Goal: Task Accomplishment & Management: Use online tool/utility

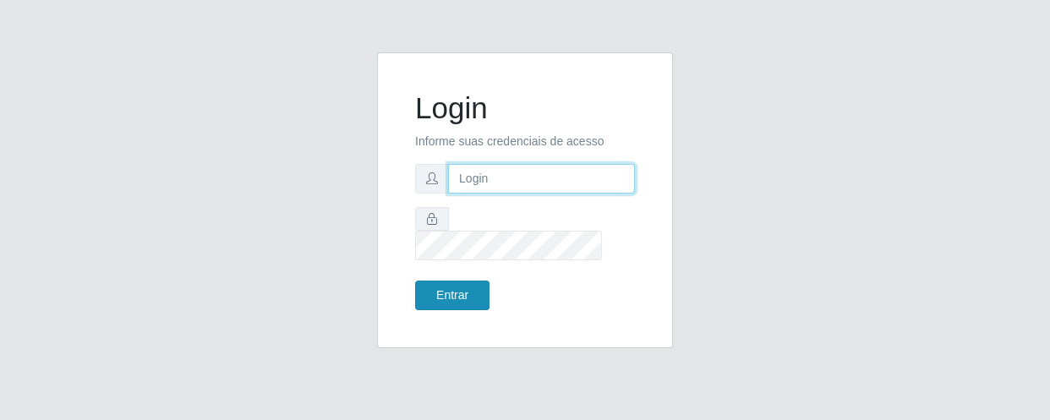
type input "[EMAIL_ADDRESS][DOMAIN_NAME]"
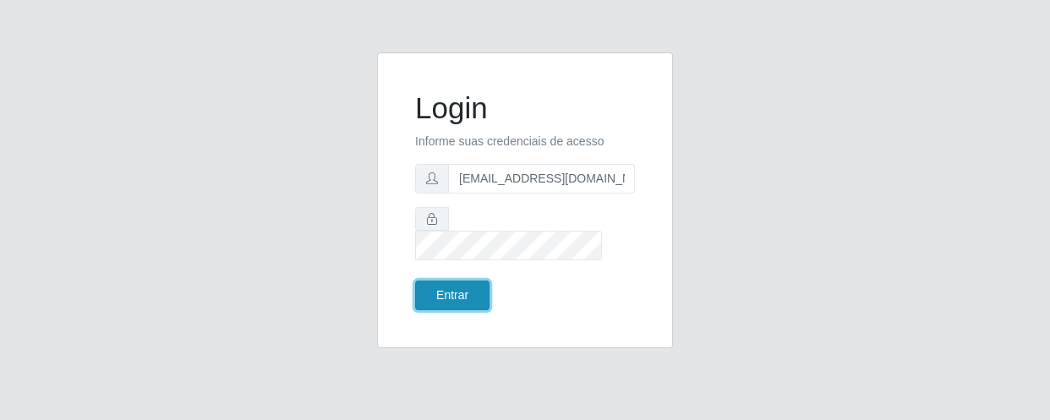
click at [465, 281] on button "Entrar" at bounding box center [452, 296] width 74 height 30
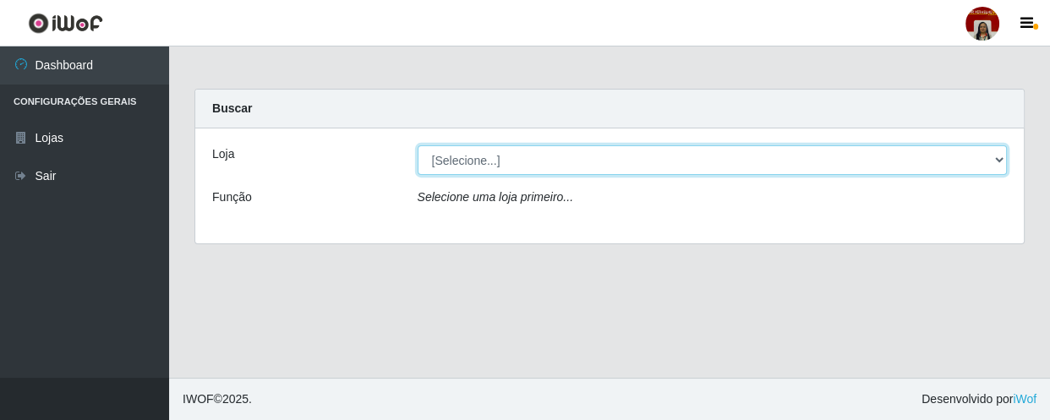
click at [984, 157] on select "[Selecione...] Mar Vermelho - Loja 04" at bounding box center [712, 160] width 590 height 30
select select "251"
click at [417, 145] on select "[Selecione...] Mar Vermelho - Loja 04" at bounding box center [712, 160] width 590 height 30
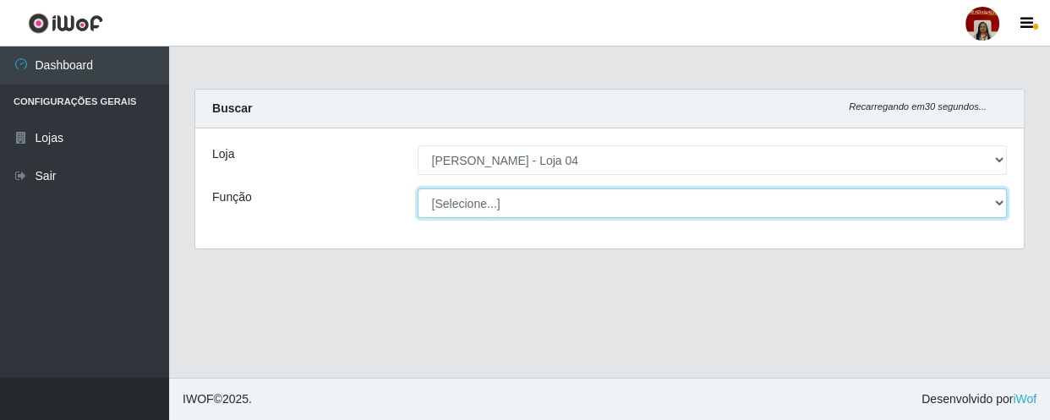
click at [979, 194] on select "[Selecione...] ASG ASG + ASG ++ Auxiliar de Depósito Auxiliar de Depósito + Aux…" at bounding box center [712, 203] width 590 height 30
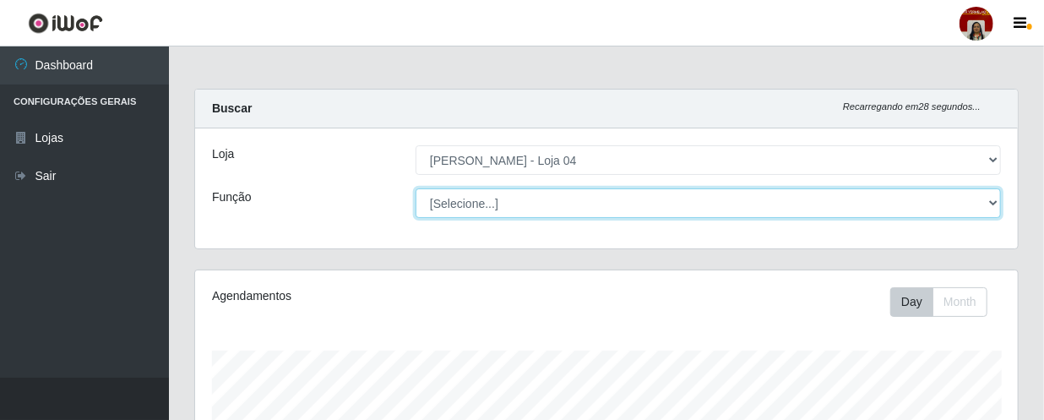
scroll to position [351, 823]
click at [416, 188] on select "[Selecione...] ASG ASG + ASG ++ Auxiliar de Depósito Auxiliar de Depósito + Aux…" at bounding box center [709, 203] width 586 height 30
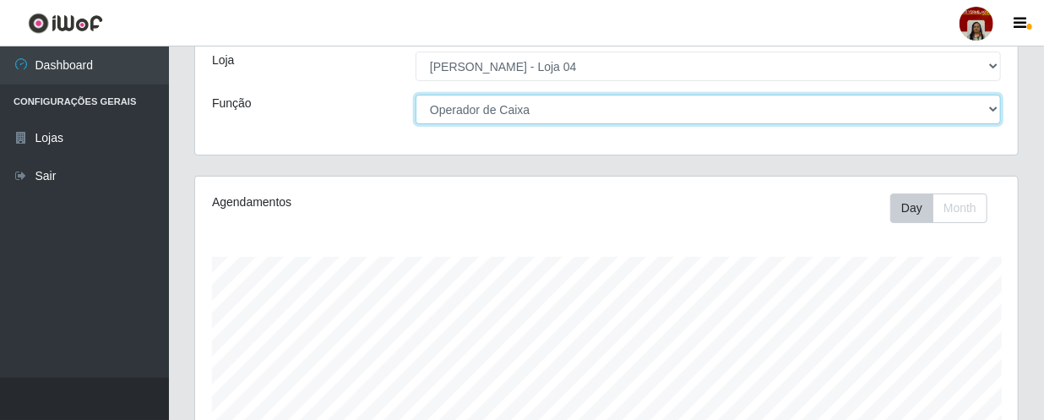
scroll to position [0, 0]
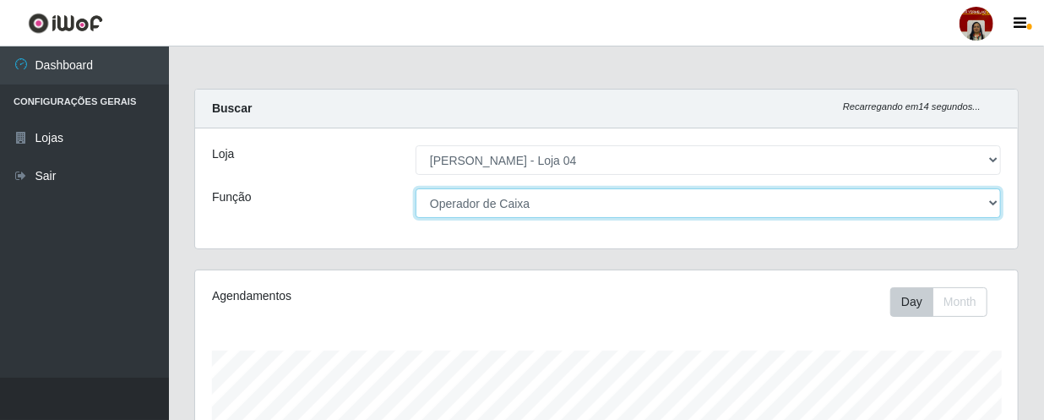
click at [452, 202] on select "[Selecione...] ASG ASG + ASG ++ Auxiliar de Depósito Auxiliar de Depósito + Aux…" at bounding box center [709, 203] width 586 height 30
click at [416, 188] on select "[Selecione...] ASG ASG + ASG ++ Auxiliar de Depósito Auxiliar de Depósito + Aux…" at bounding box center [709, 203] width 586 height 30
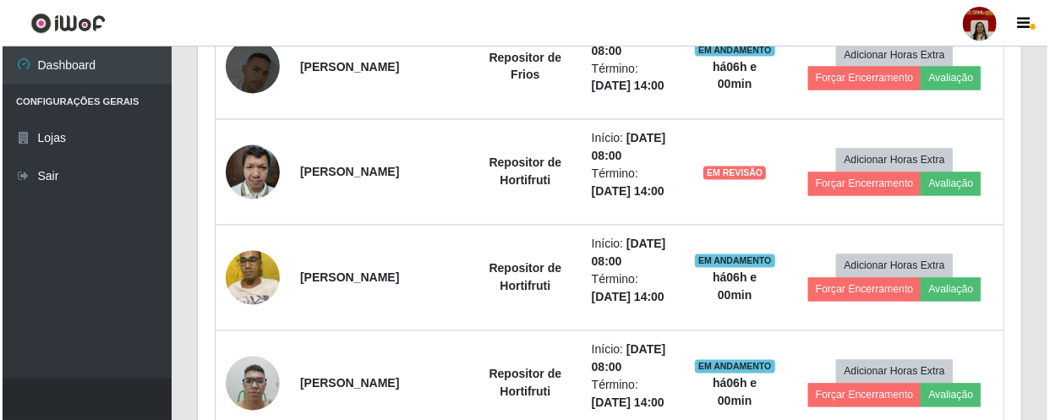
scroll to position [1399, 0]
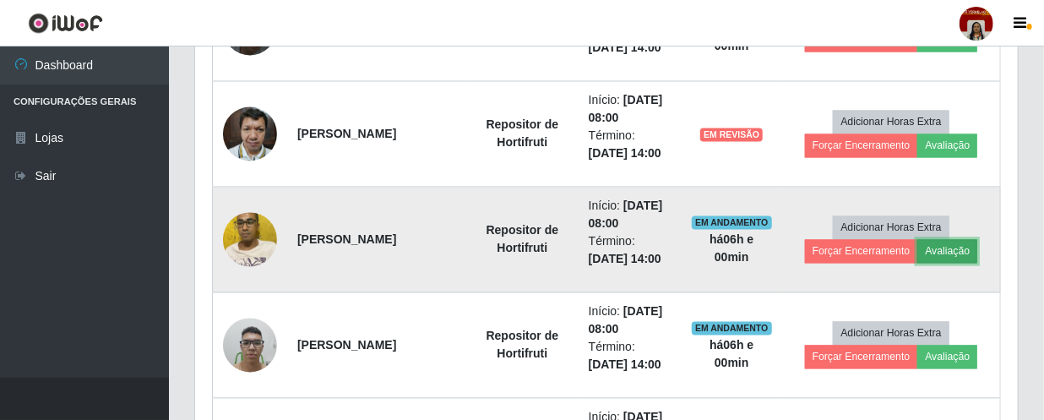
click at [927, 246] on button "Avaliação" at bounding box center [948, 252] width 60 height 24
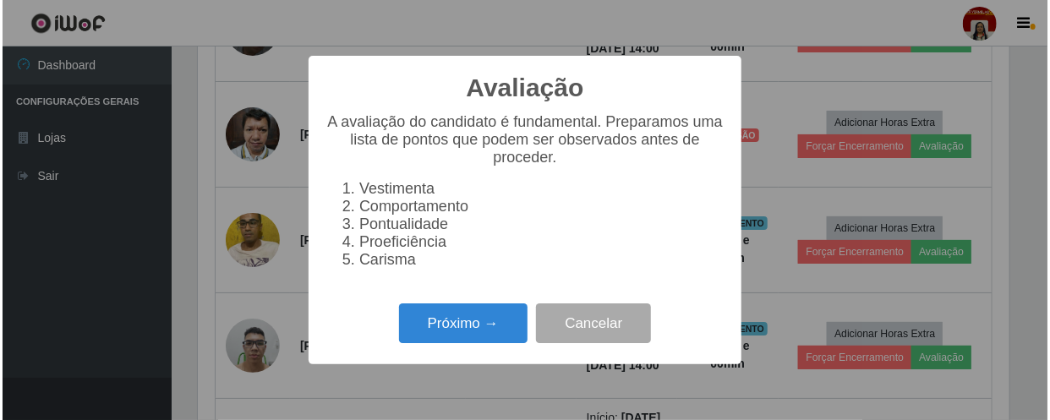
scroll to position [351, 815]
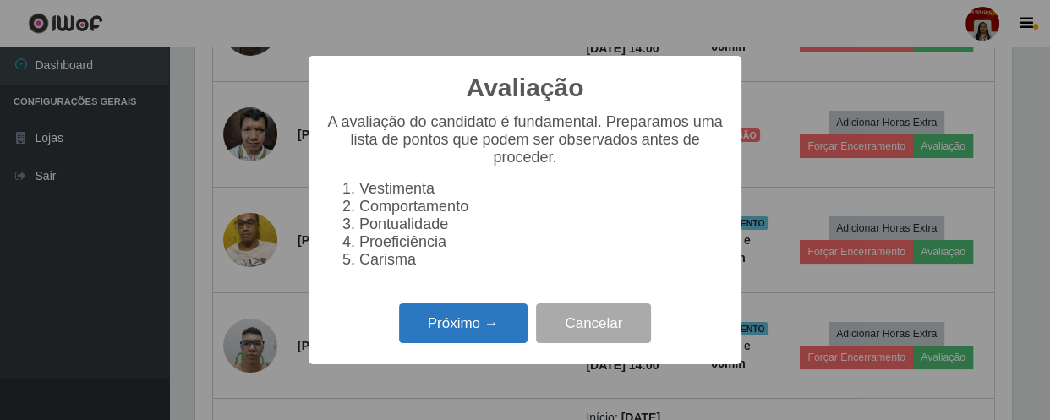
click at [469, 332] on button "Próximo →" at bounding box center [463, 323] width 128 height 40
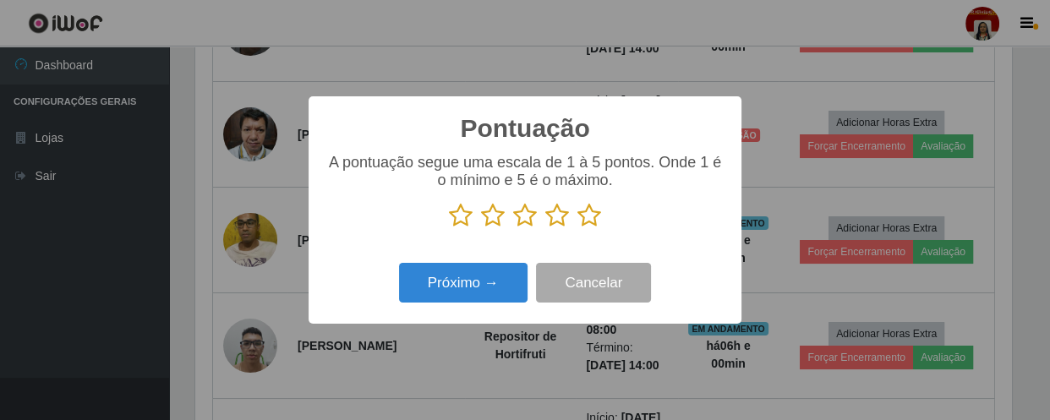
click at [591, 220] on icon at bounding box center [589, 215] width 24 height 25
click at [577, 228] on input "radio" at bounding box center [577, 228] width 0 height 0
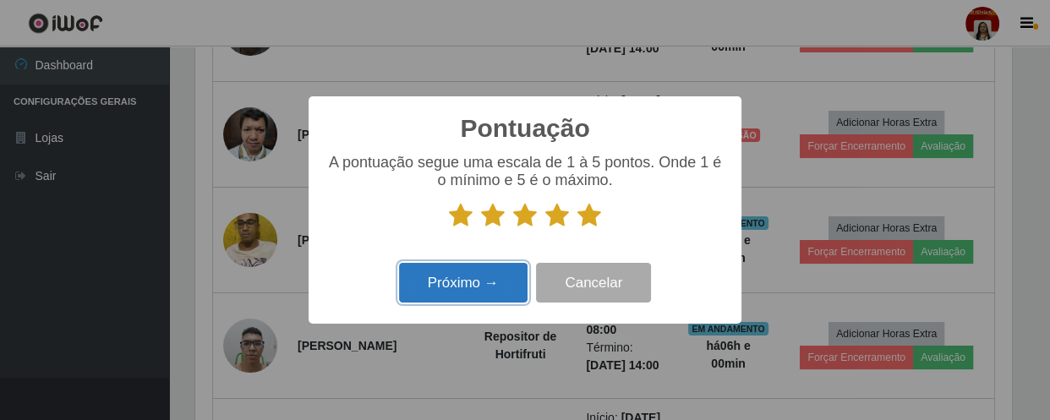
click at [505, 284] on button "Próximo →" at bounding box center [463, 283] width 128 height 40
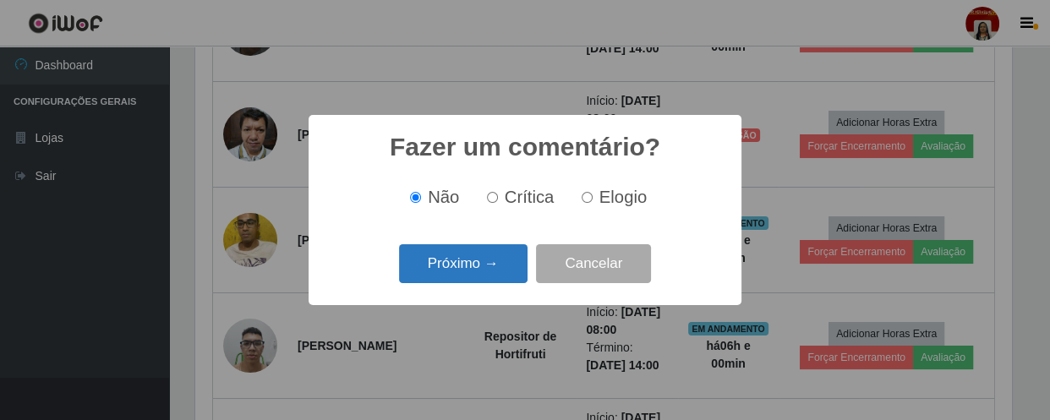
click at [489, 270] on button "Próximo →" at bounding box center [463, 264] width 128 height 40
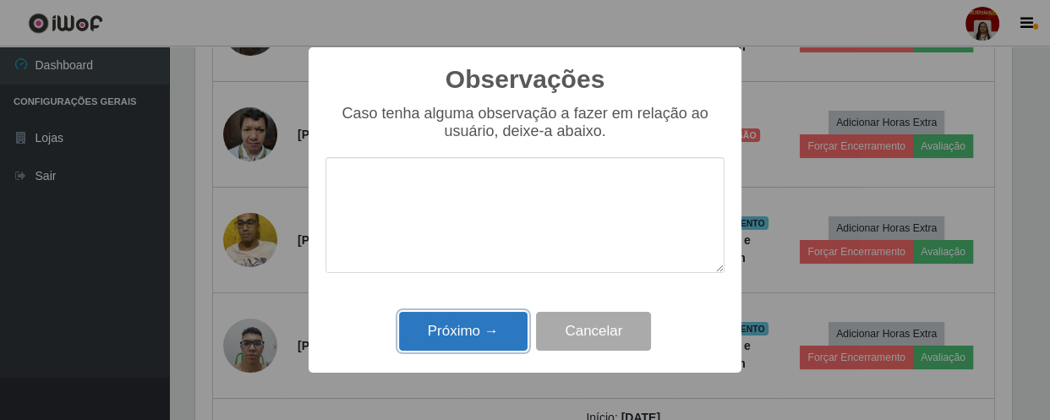
click at [475, 335] on button "Próximo →" at bounding box center [463, 332] width 128 height 40
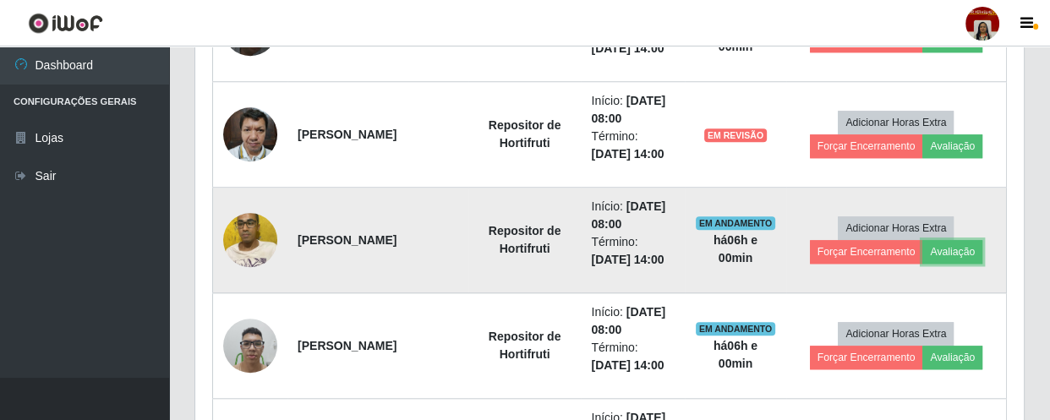
scroll to position [351, 823]
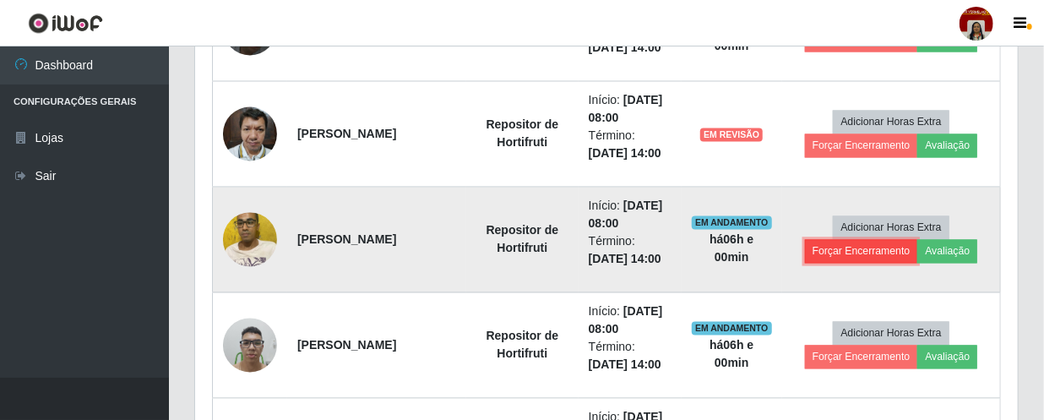
click at [860, 244] on button "Forçar Encerramento" at bounding box center [861, 252] width 113 height 24
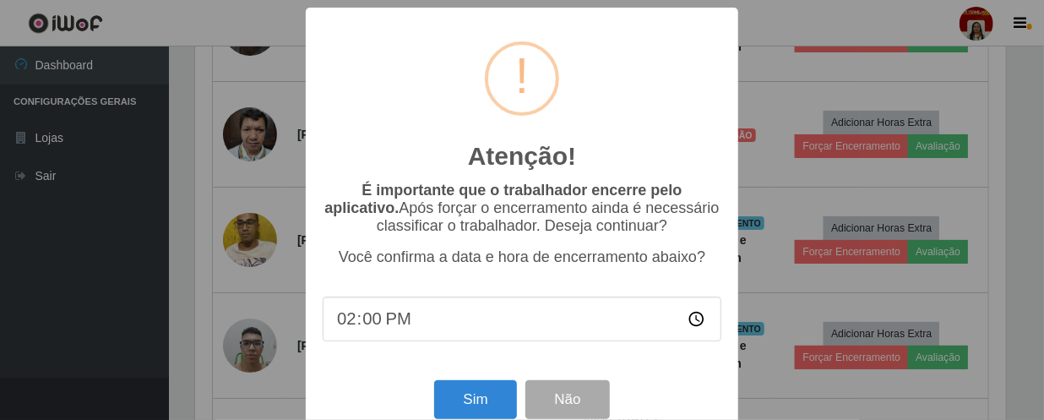
scroll to position [351, 815]
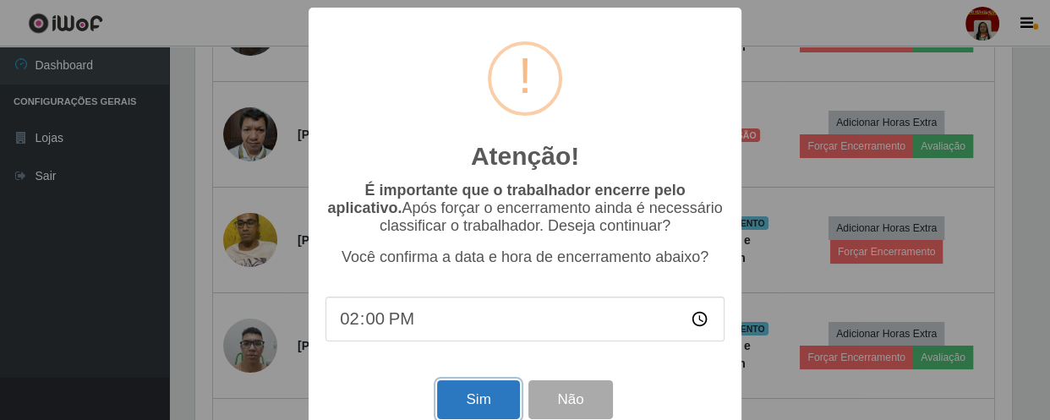
click at [469, 402] on button "Sim" at bounding box center [478, 400] width 82 height 40
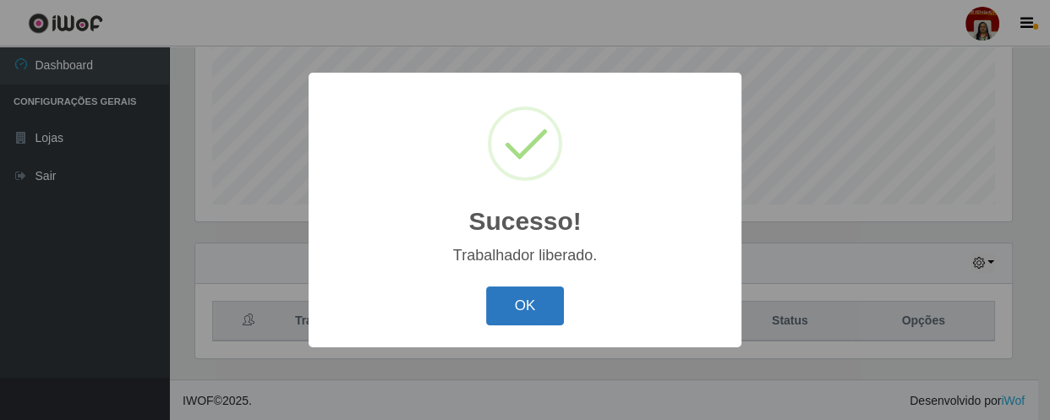
click at [537, 302] on button "OK" at bounding box center [525, 306] width 79 height 40
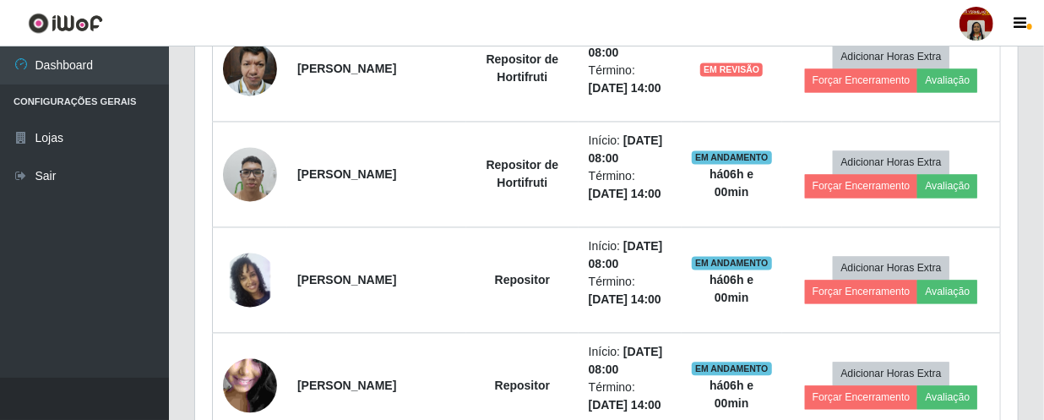
scroll to position [1475, 0]
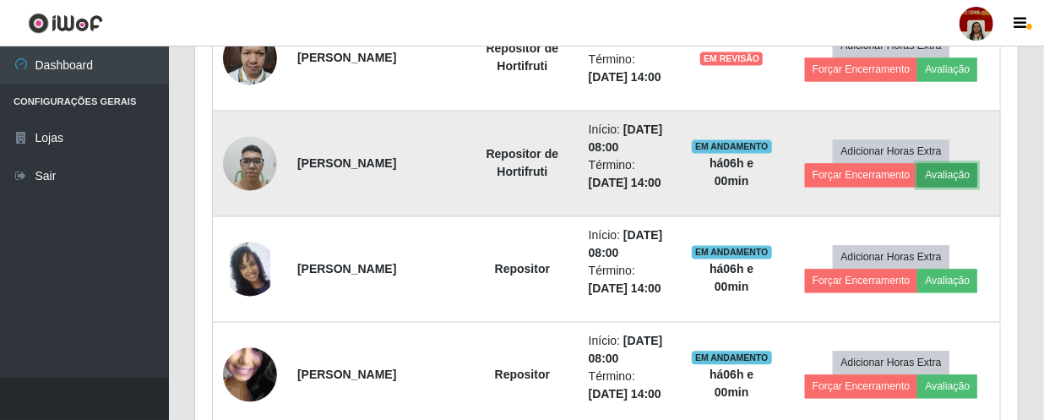
click at [948, 165] on button "Avaliação" at bounding box center [948, 175] width 60 height 24
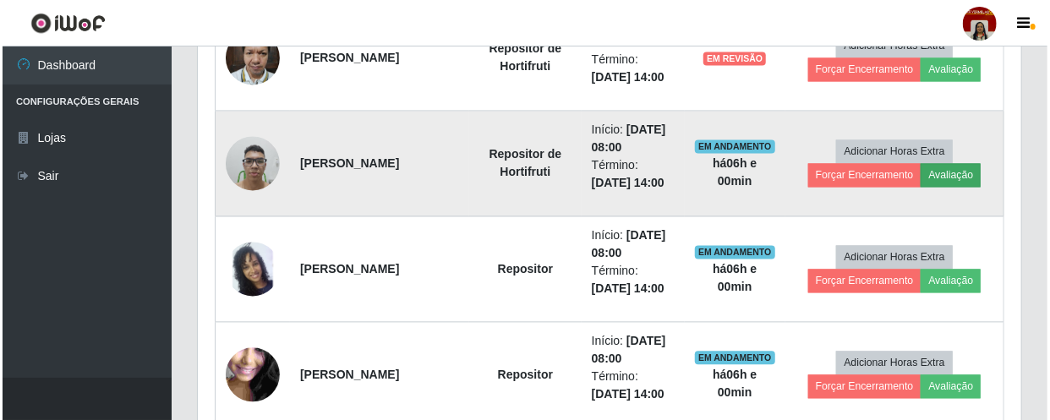
scroll to position [351, 815]
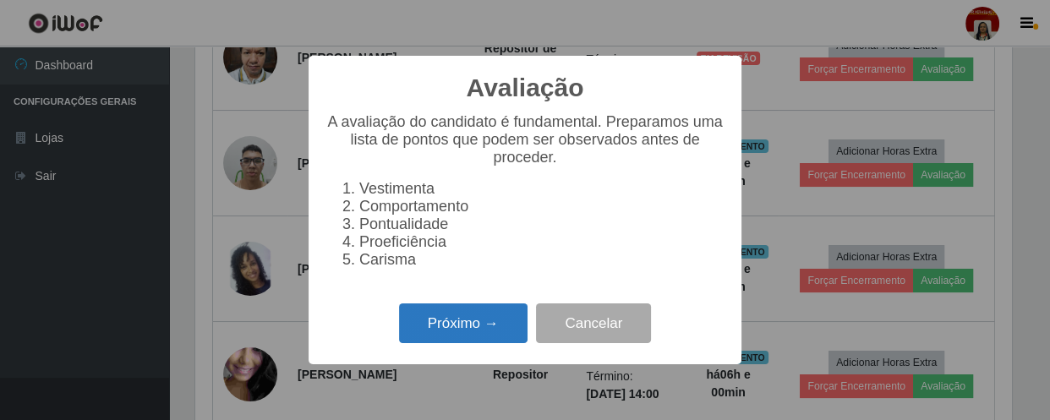
click at [499, 326] on button "Próximo →" at bounding box center [463, 323] width 128 height 40
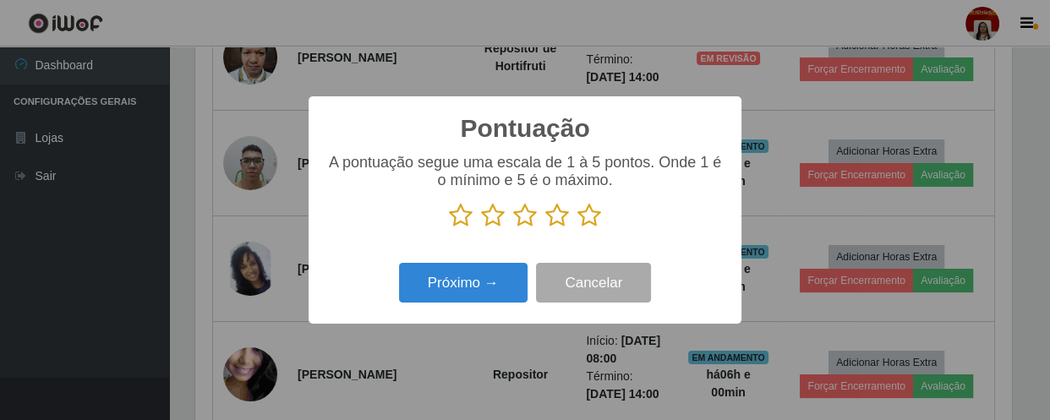
scroll to position [844692, 844225]
click at [586, 215] on icon at bounding box center [589, 215] width 24 height 25
click at [577, 228] on input "radio" at bounding box center [577, 228] width 0 height 0
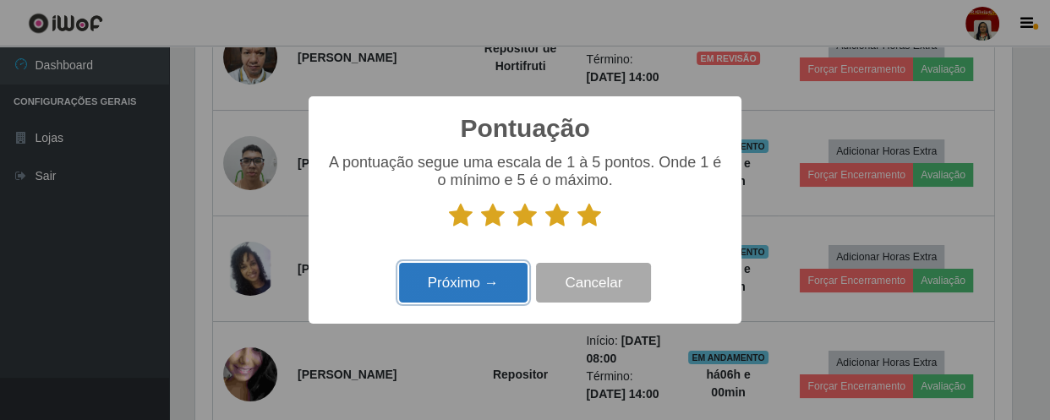
click at [506, 278] on button "Próximo →" at bounding box center [463, 283] width 128 height 40
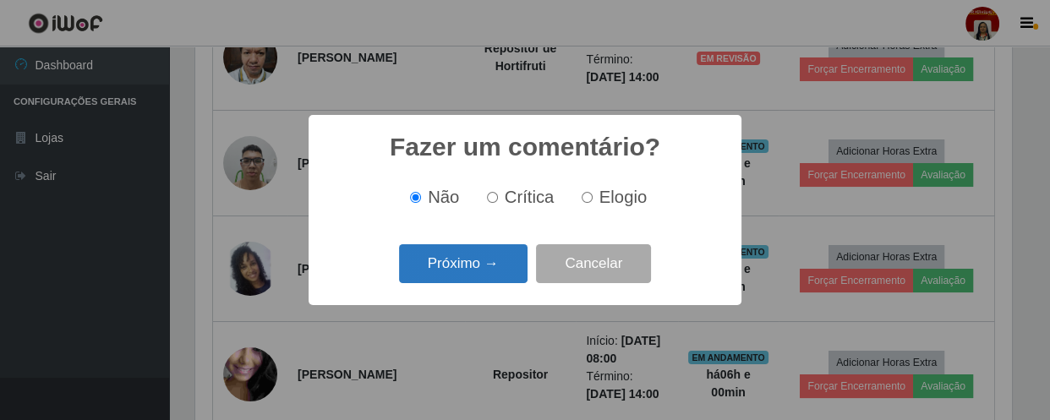
click at [482, 269] on button "Próximo →" at bounding box center [463, 264] width 128 height 40
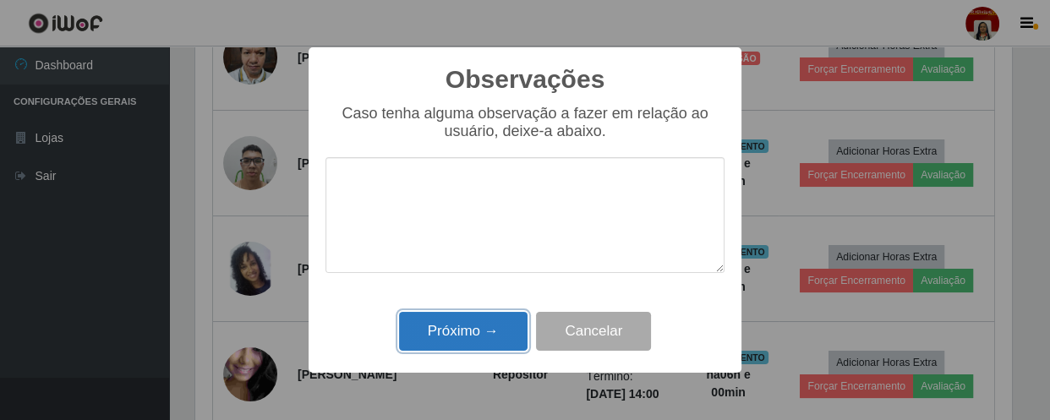
click at [472, 324] on button "Próximo →" at bounding box center [463, 332] width 128 height 40
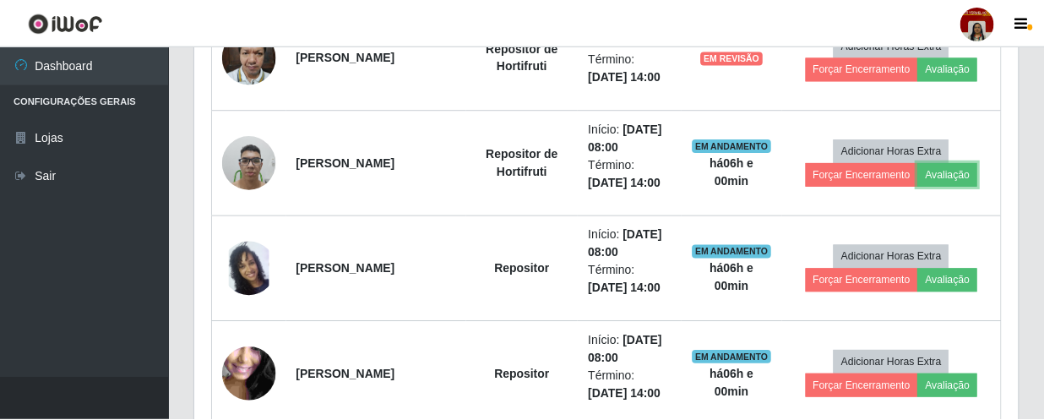
scroll to position [351, 823]
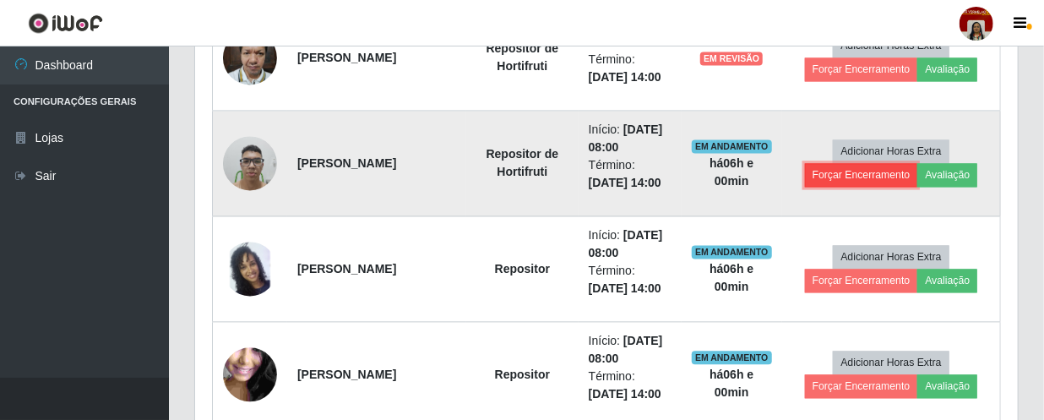
click at [820, 172] on button "Forçar Encerramento" at bounding box center [861, 175] width 113 height 24
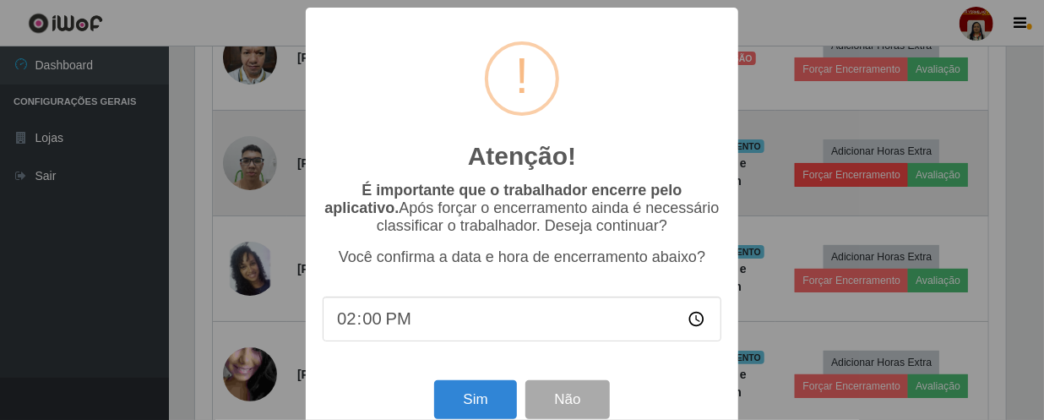
scroll to position [351, 815]
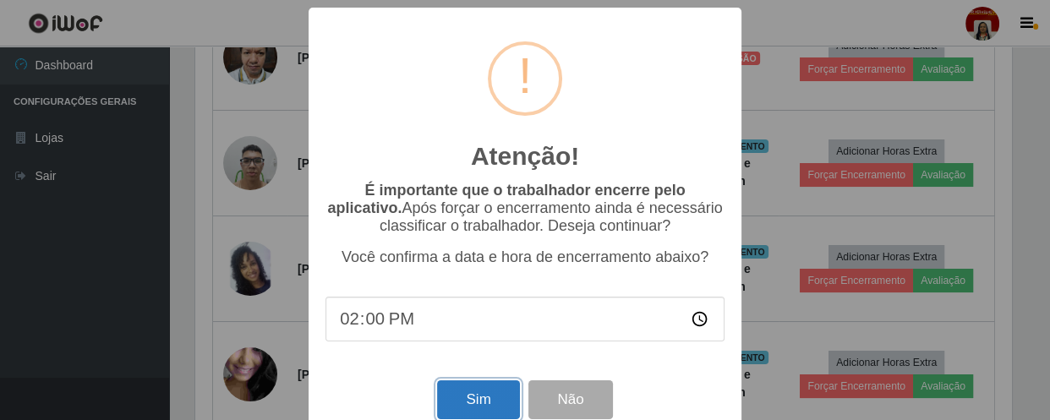
click at [457, 406] on button "Sim" at bounding box center [478, 400] width 82 height 40
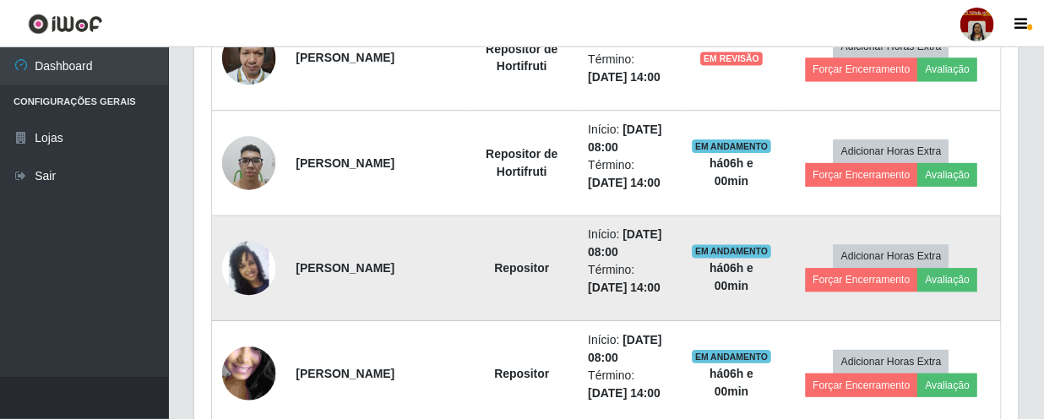
scroll to position [0, 0]
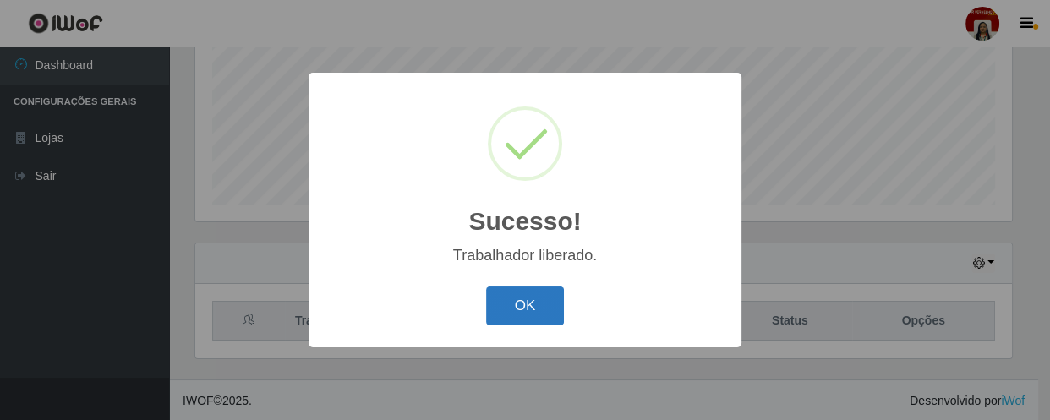
click at [531, 300] on button "OK" at bounding box center [525, 306] width 79 height 40
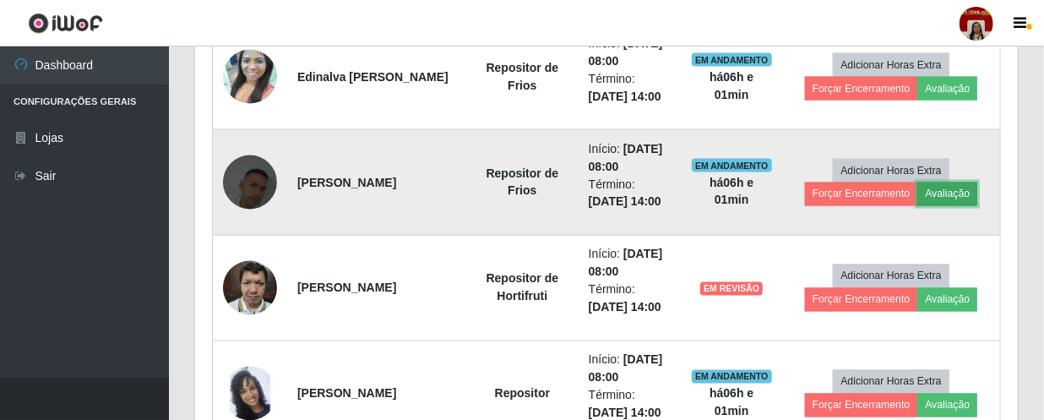
click at [939, 190] on button "Avaliação" at bounding box center [948, 195] width 60 height 24
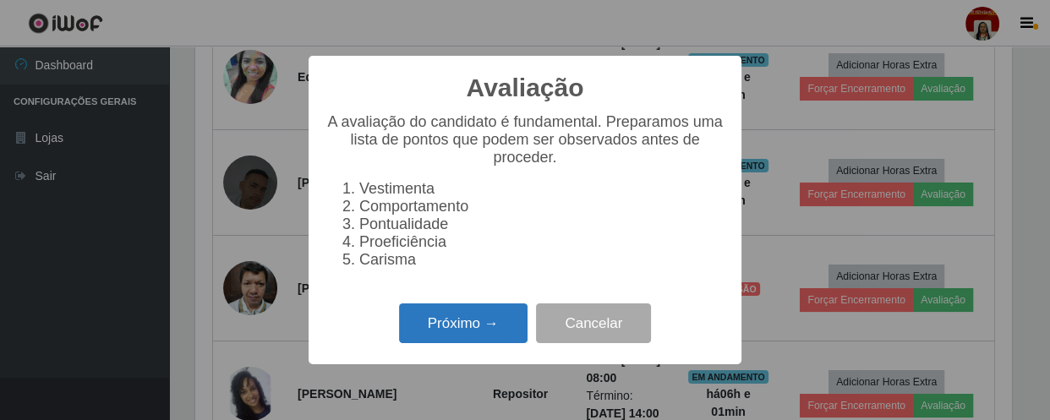
click at [453, 337] on button "Próximo →" at bounding box center [463, 323] width 128 height 40
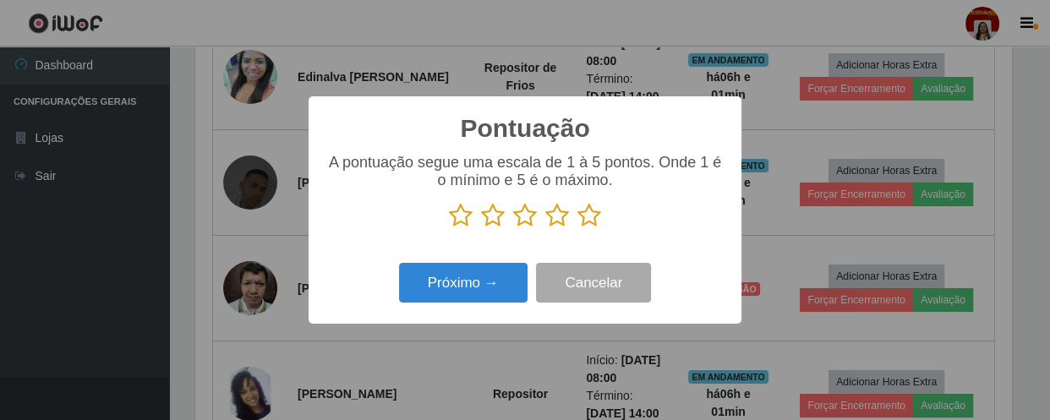
click at [597, 214] on icon at bounding box center [589, 215] width 24 height 25
click at [577, 228] on input "radio" at bounding box center [577, 228] width 0 height 0
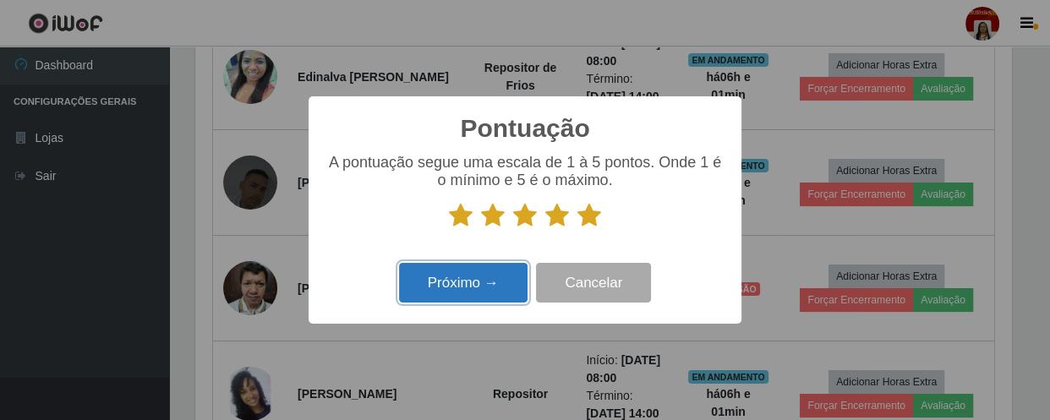
click at [468, 297] on button "Próximo →" at bounding box center [463, 283] width 128 height 40
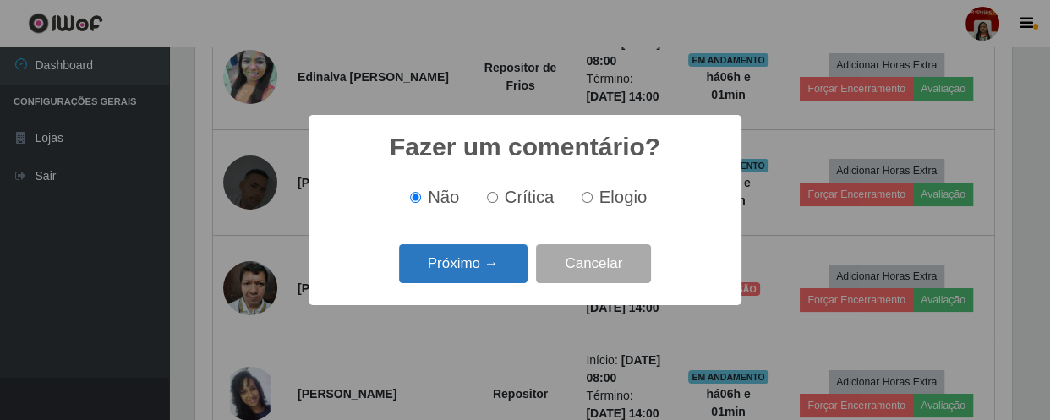
click at [494, 270] on button "Próximo →" at bounding box center [463, 264] width 128 height 40
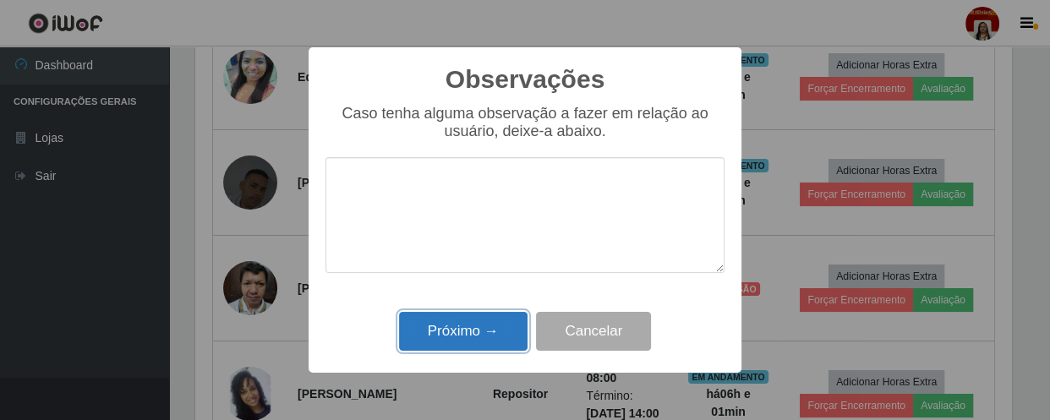
click at [483, 336] on button "Próximo →" at bounding box center [463, 332] width 128 height 40
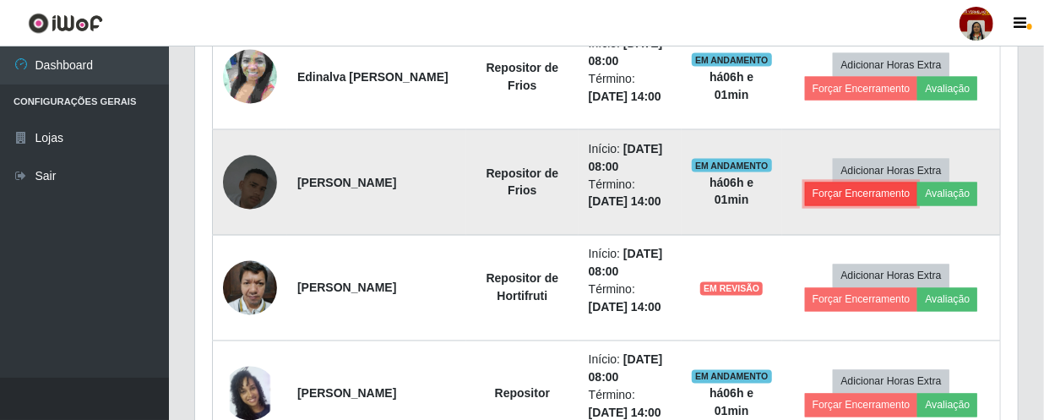
click at [844, 193] on button "Forçar Encerramento" at bounding box center [861, 195] width 113 height 24
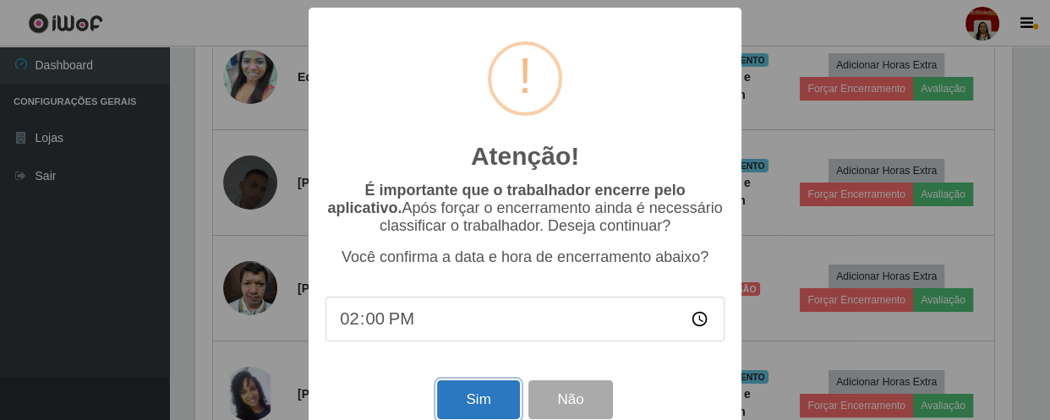
click at [475, 406] on button "Sim" at bounding box center [478, 400] width 82 height 40
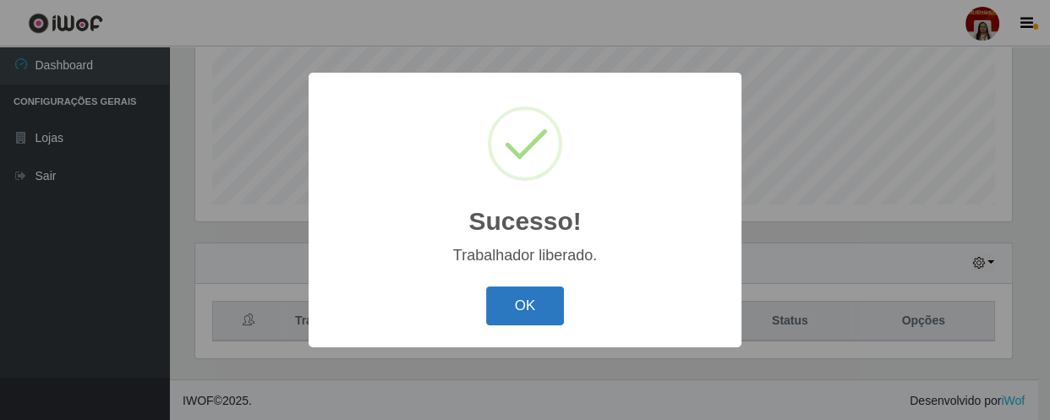
click at [532, 313] on button "OK" at bounding box center [525, 306] width 79 height 40
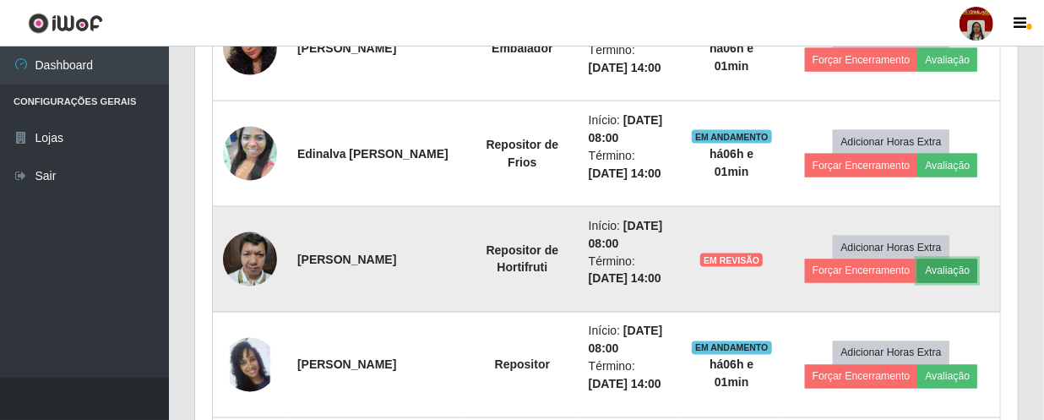
click at [946, 264] on button "Avaliação" at bounding box center [948, 271] width 60 height 24
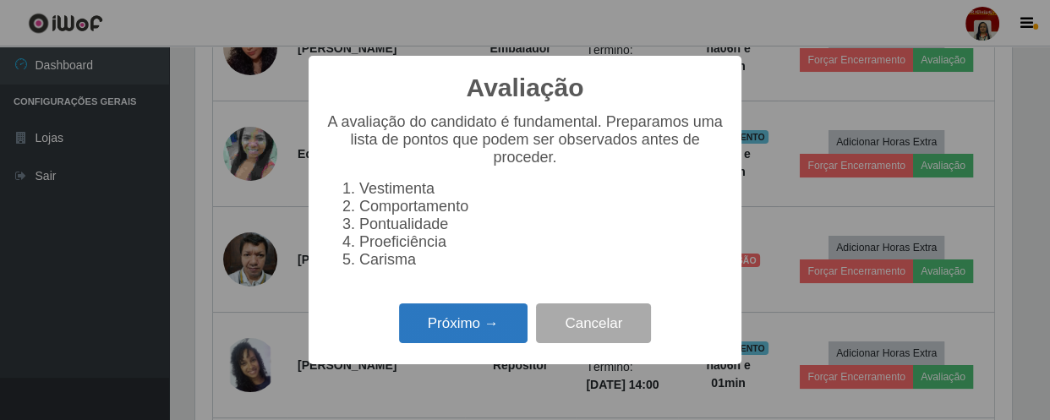
click at [465, 330] on button "Próximo →" at bounding box center [463, 323] width 128 height 40
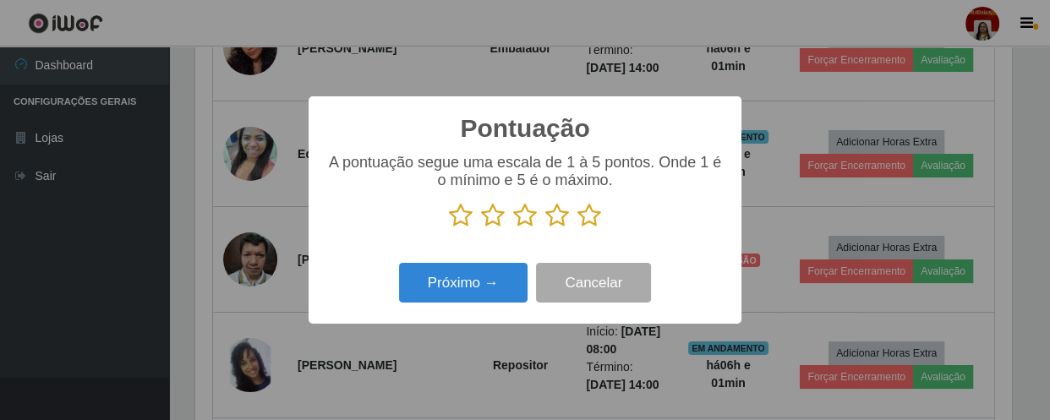
click at [594, 221] on icon at bounding box center [589, 215] width 24 height 25
click at [577, 228] on input "radio" at bounding box center [577, 228] width 0 height 0
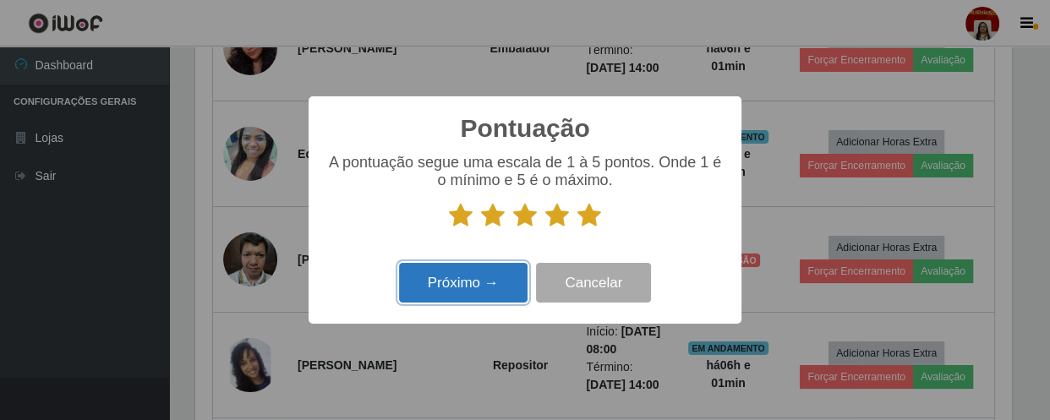
click at [499, 281] on button "Próximo →" at bounding box center [463, 283] width 128 height 40
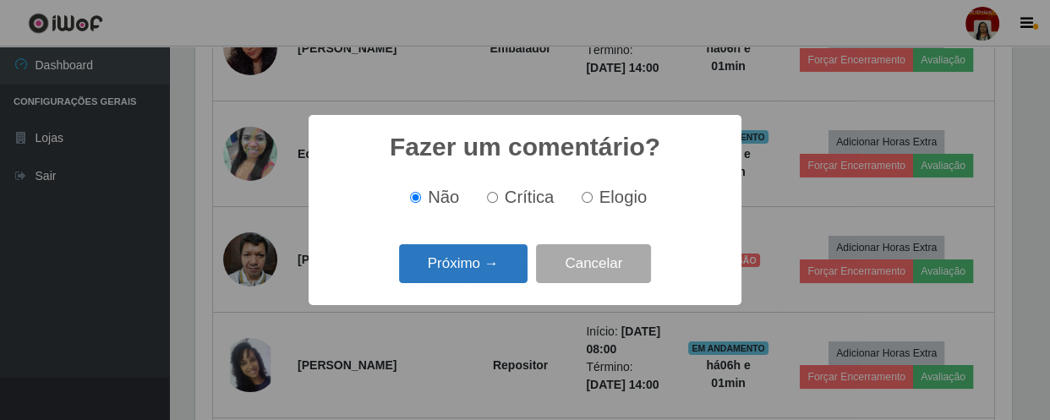
click at [487, 271] on button "Próximo →" at bounding box center [463, 264] width 128 height 40
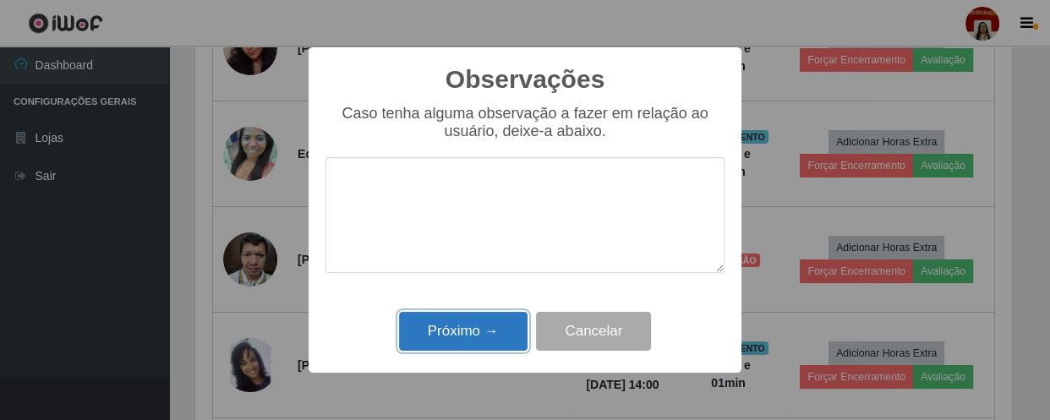
click at [497, 334] on button "Próximo →" at bounding box center [463, 332] width 128 height 40
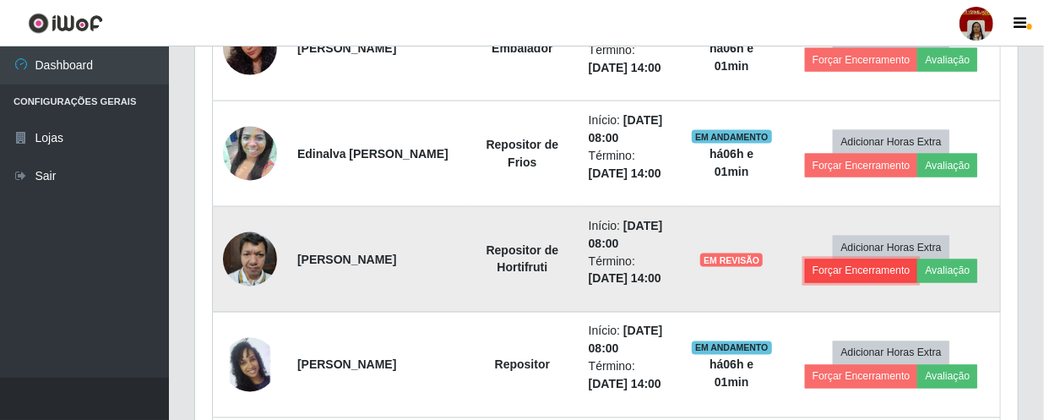
click at [823, 277] on button "Forçar Encerramento" at bounding box center [861, 271] width 113 height 24
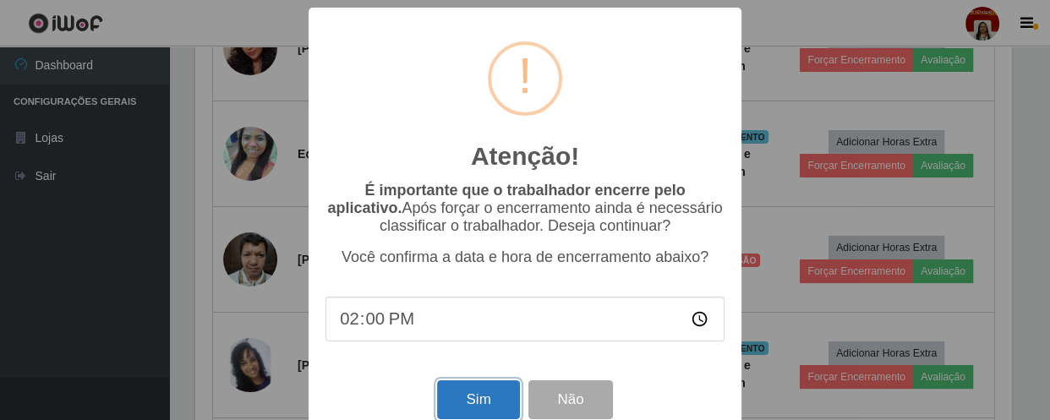
click at [477, 396] on button "Sim" at bounding box center [478, 400] width 82 height 40
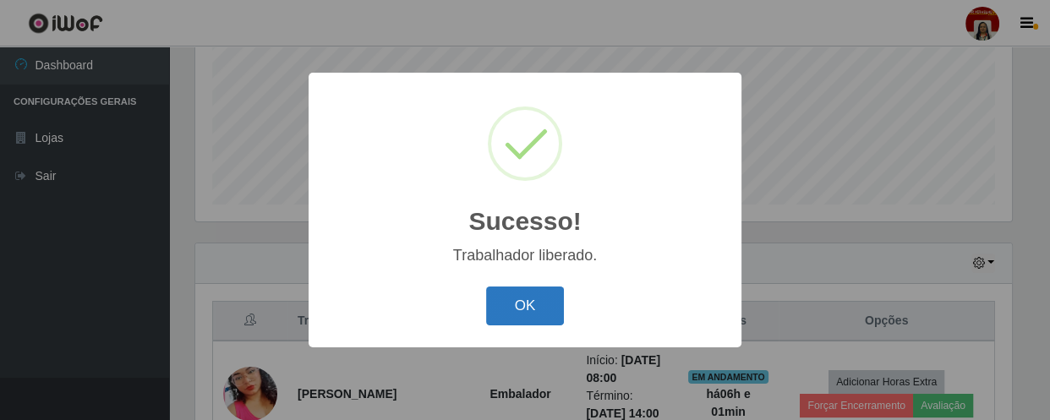
click at [548, 301] on button "OK" at bounding box center [525, 306] width 79 height 40
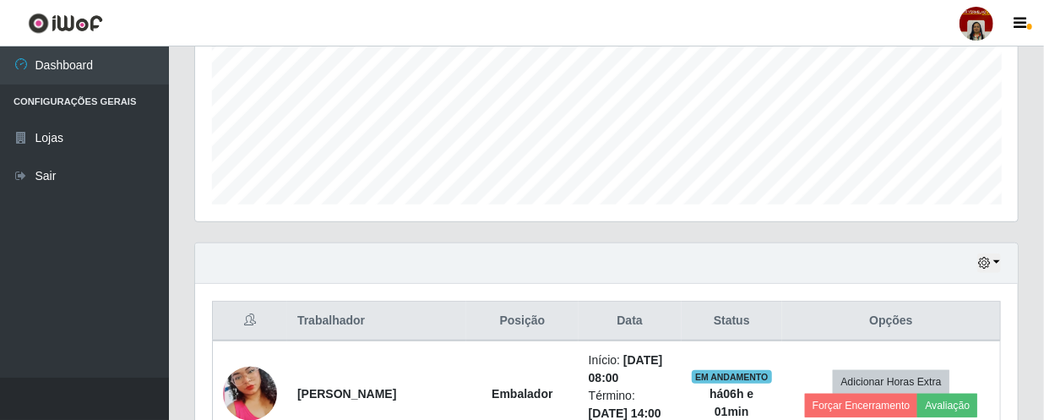
click at [612, 267] on div "Hoje 1 dia 3 dias 1 Semana Não encerrados" at bounding box center [606, 263] width 823 height 41
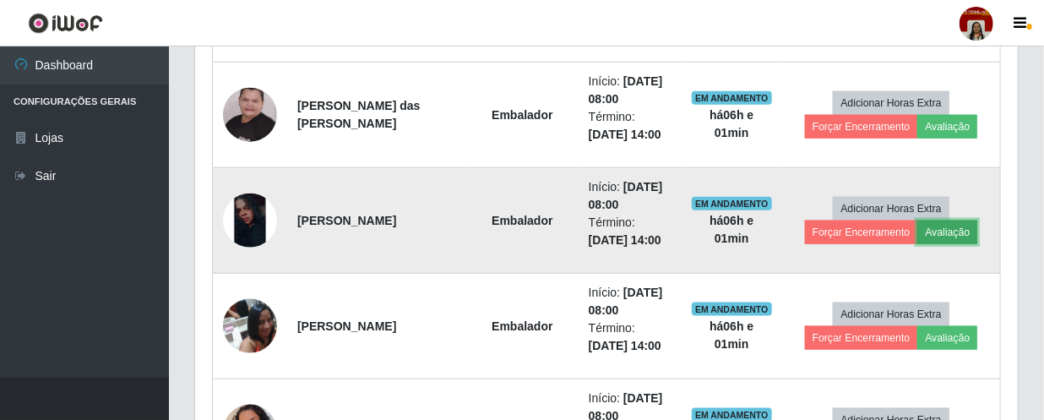
click at [952, 240] on button "Avaliação" at bounding box center [948, 233] width 60 height 24
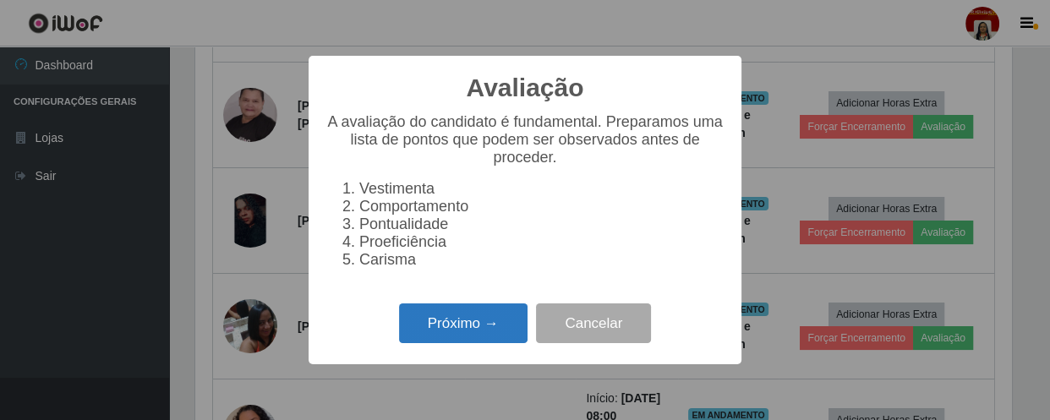
click at [470, 328] on button "Próximo →" at bounding box center [463, 323] width 128 height 40
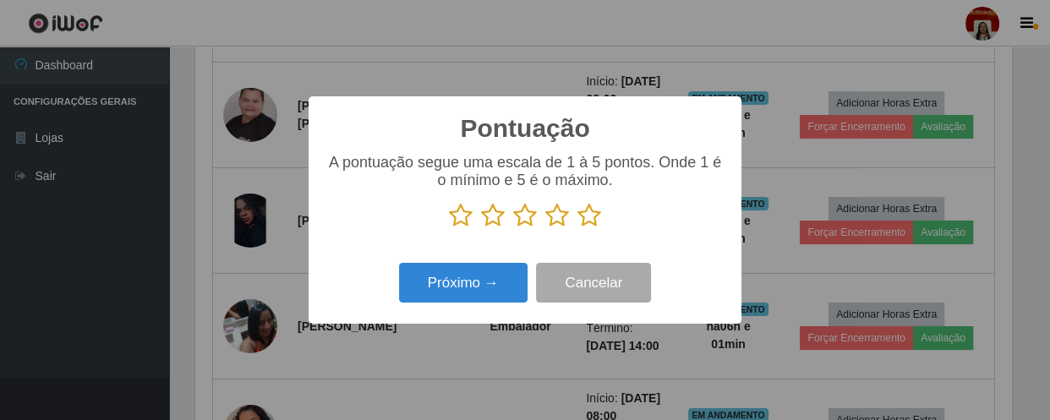
click at [591, 218] on icon at bounding box center [589, 215] width 24 height 25
click at [577, 228] on input "radio" at bounding box center [577, 228] width 0 height 0
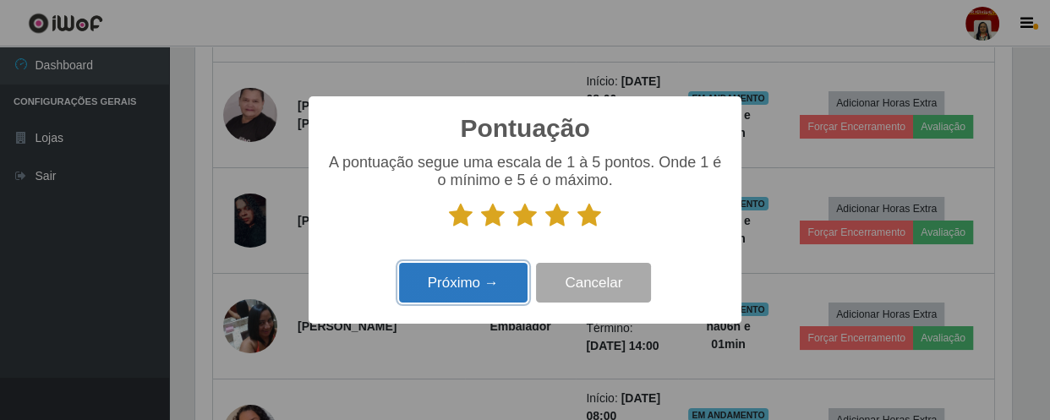
click at [515, 273] on button "Próximo →" at bounding box center [463, 283] width 128 height 40
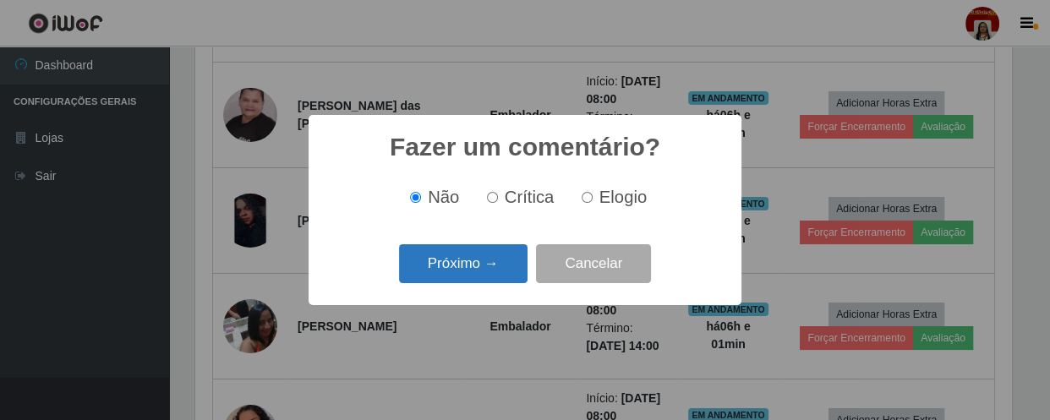
click at [478, 267] on button "Próximo →" at bounding box center [463, 264] width 128 height 40
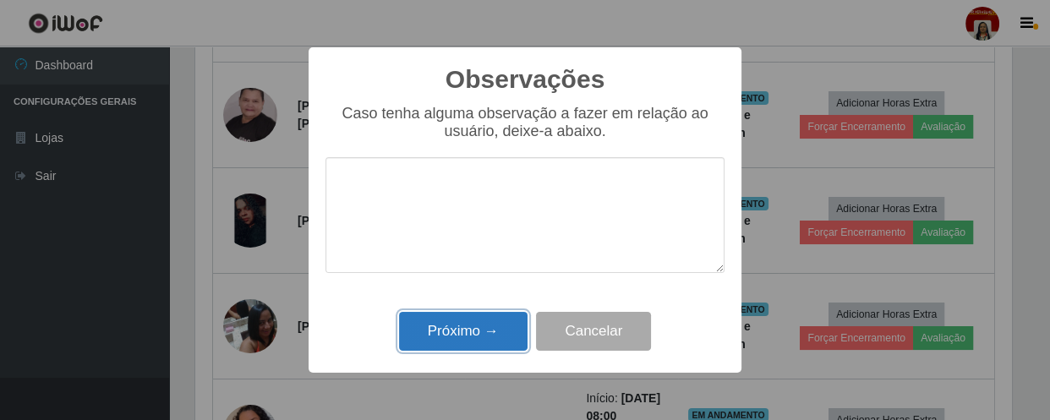
click at [482, 330] on button "Próximo →" at bounding box center [463, 332] width 128 height 40
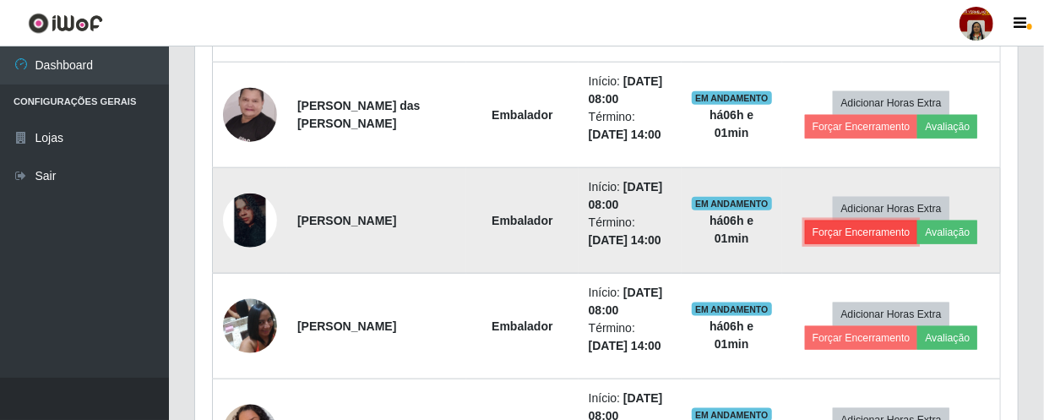
click at [827, 231] on button "Forçar Encerramento" at bounding box center [861, 233] width 113 height 24
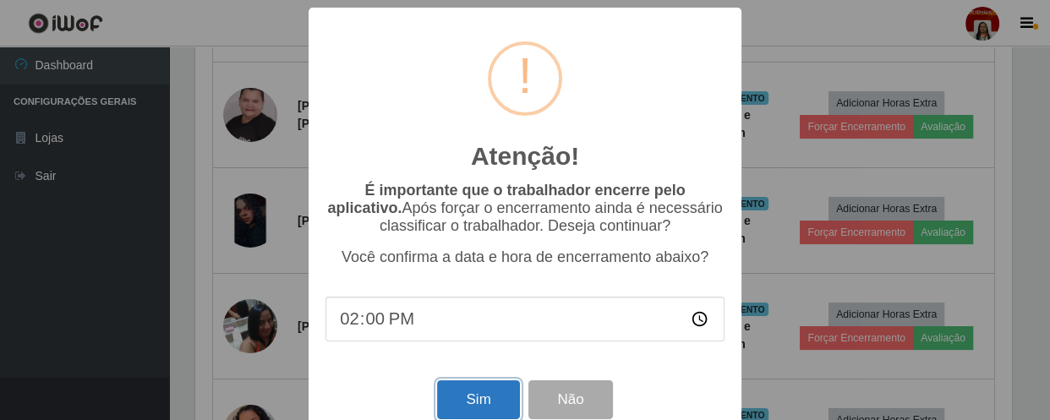
click at [462, 406] on button "Sim" at bounding box center [478, 400] width 82 height 40
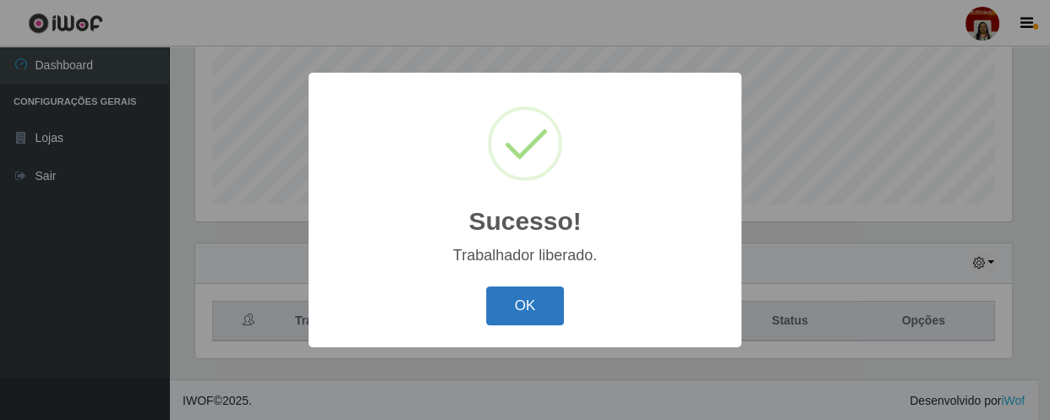
click at [548, 298] on button "OK" at bounding box center [525, 306] width 79 height 40
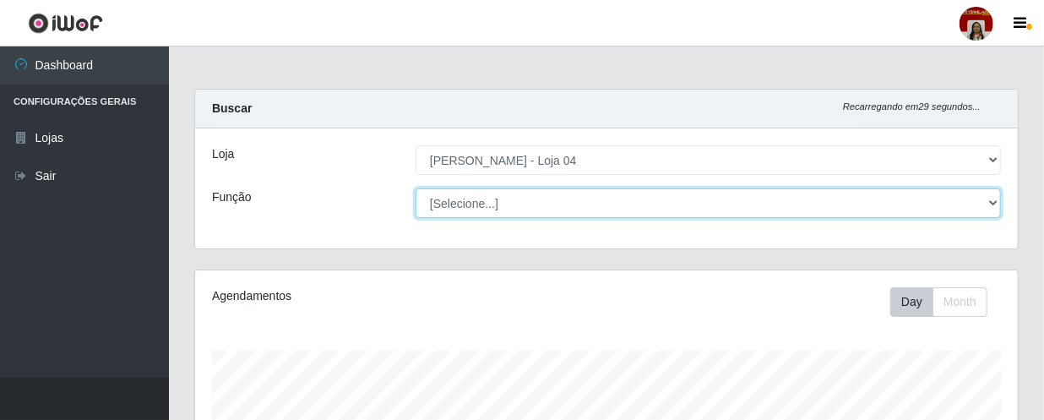
click at [976, 210] on select "[Selecione...] ASG ASG + ASG ++ Auxiliar de Depósito Auxiliar de Depósito + Aux…" at bounding box center [709, 203] width 586 height 30
click at [416, 188] on select "[Selecione...] ASG ASG + ASG ++ Auxiliar de Depósito Auxiliar de Depósito + Aux…" at bounding box center [709, 203] width 586 height 30
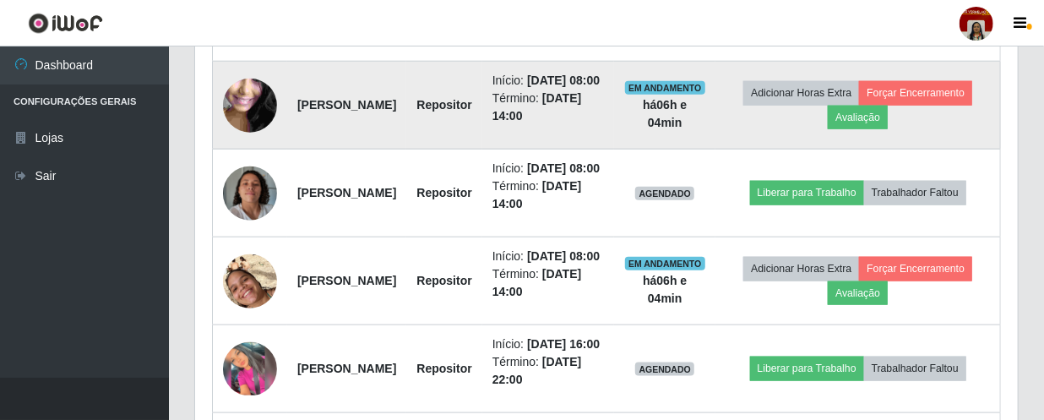
scroll to position [768, 0]
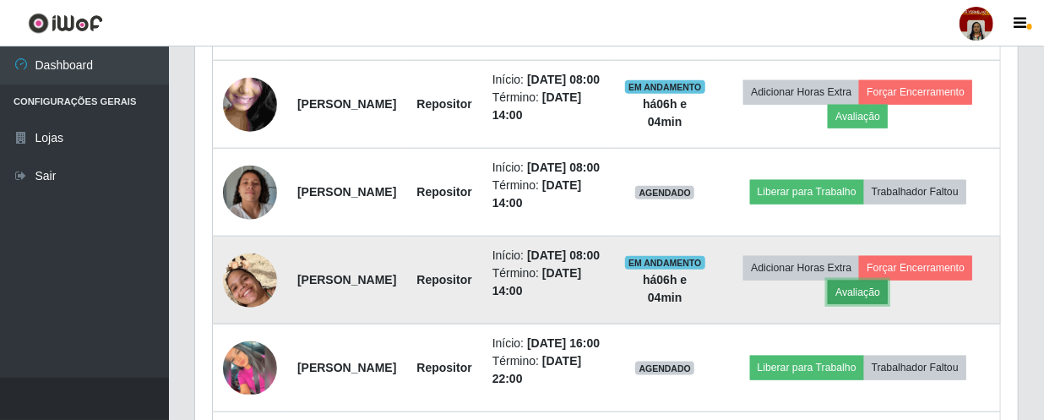
click at [888, 304] on button "Avaliação" at bounding box center [858, 293] width 60 height 24
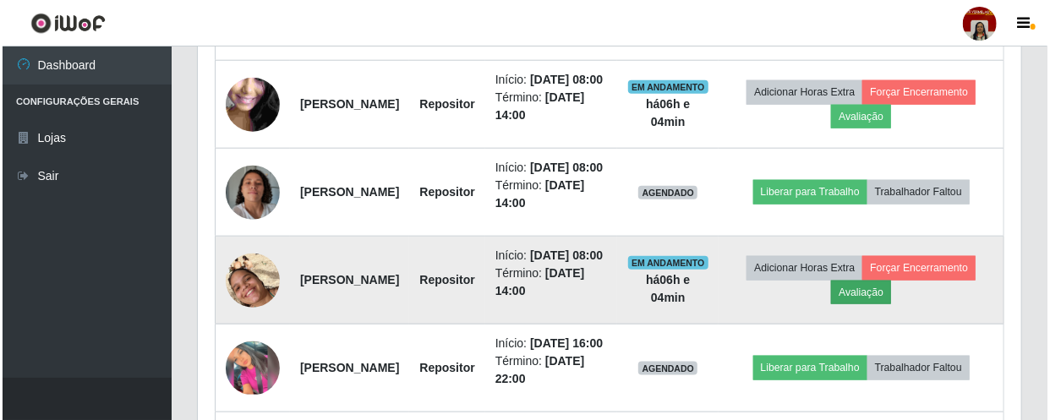
scroll to position [351, 815]
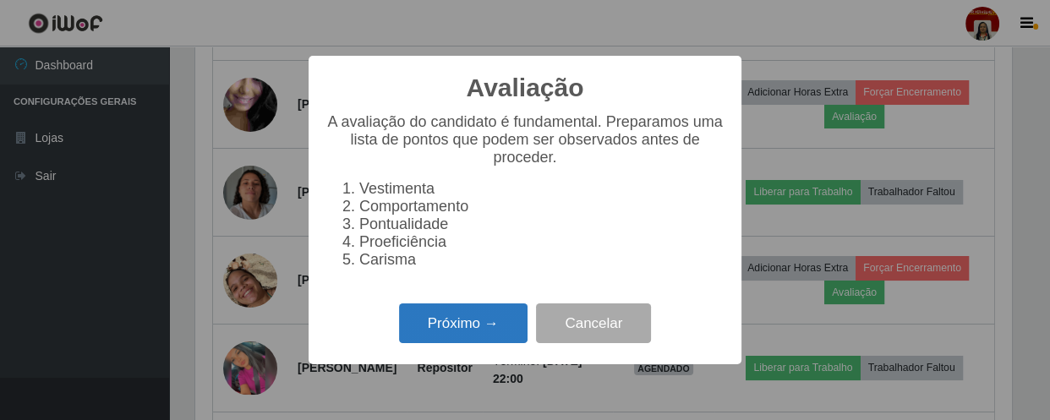
click at [496, 321] on button "Próximo →" at bounding box center [463, 323] width 128 height 40
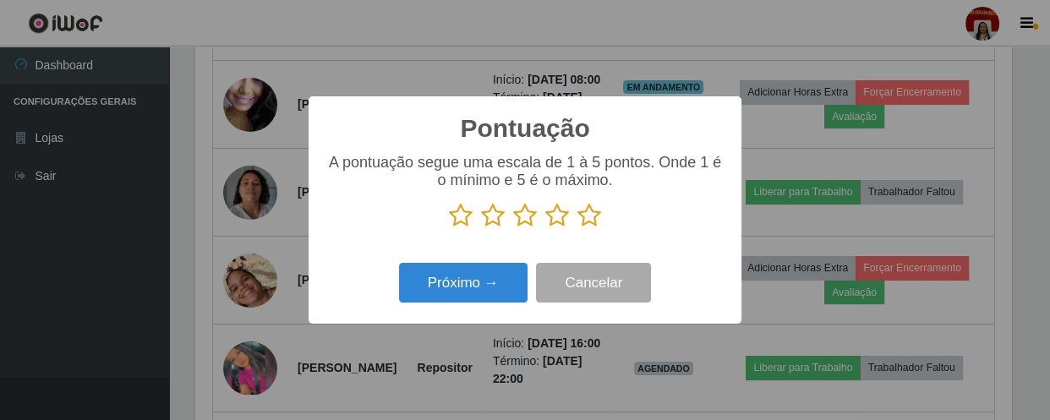
click at [590, 214] on icon at bounding box center [589, 215] width 24 height 25
click at [577, 228] on input "radio" at bounding box center [577, 228] width 0 height 0
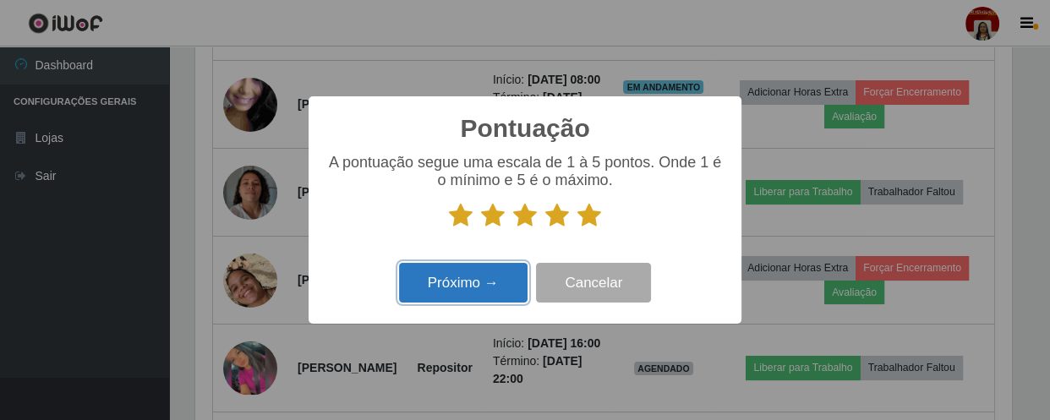
click at [474, 287] on button "Próximo →" at bounding box center [463, 283] width 128 height 40
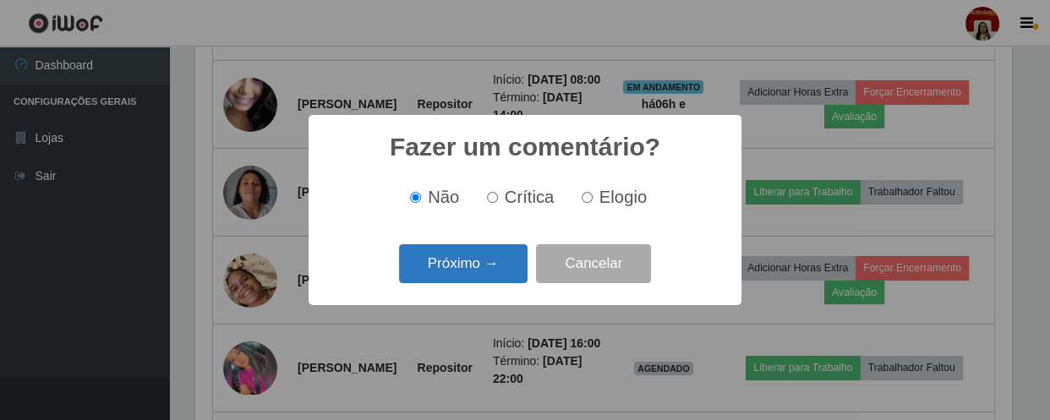
click at [493, 261] on button "Próximo →" at bounding box center [463, 264] width 128 height 40
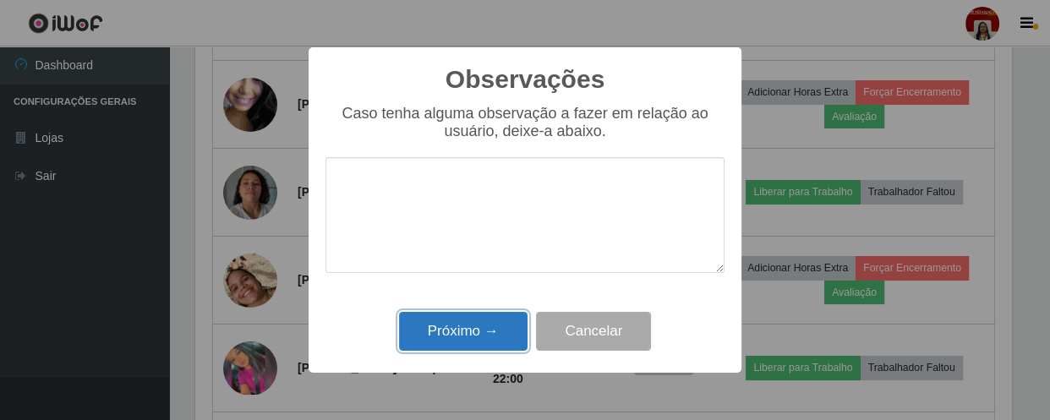
click at [475, 322] on button "Próximo →" at bounding box center [463, 332] width 128 height 40
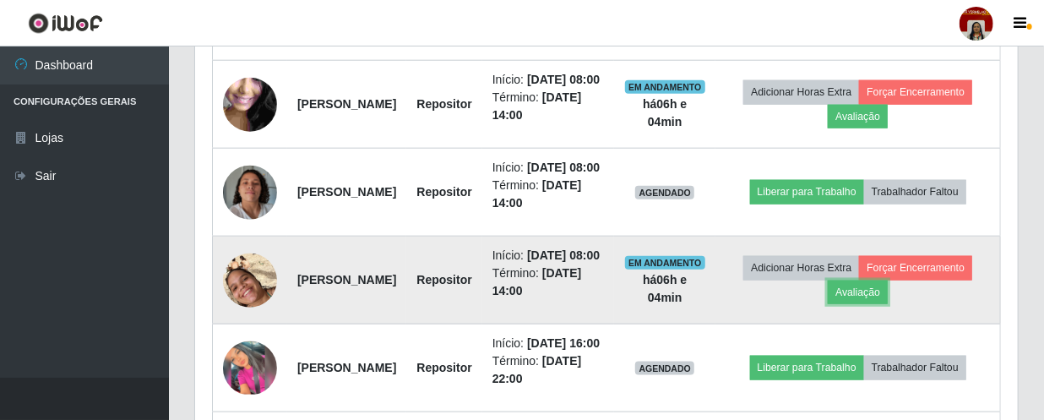
scroll to position [351, 823]
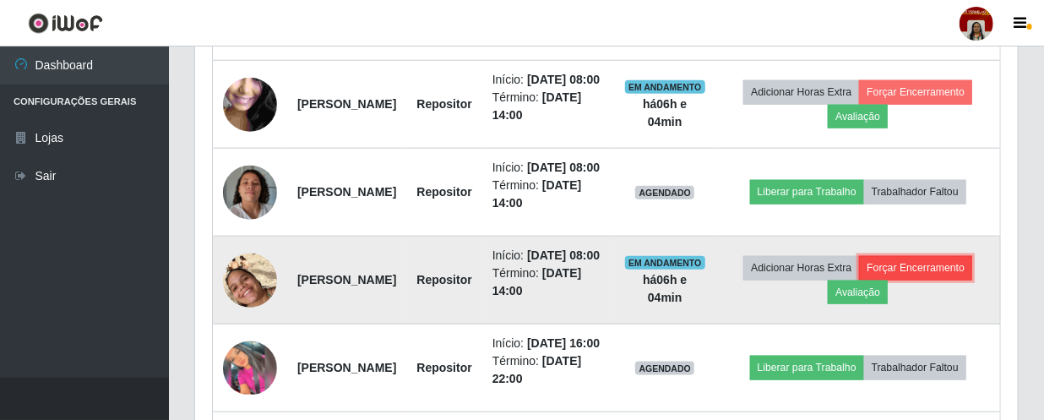
click at [859, 280] on button "Forçar Encerramento" at bounding box center [915, 268] width 113 height 24
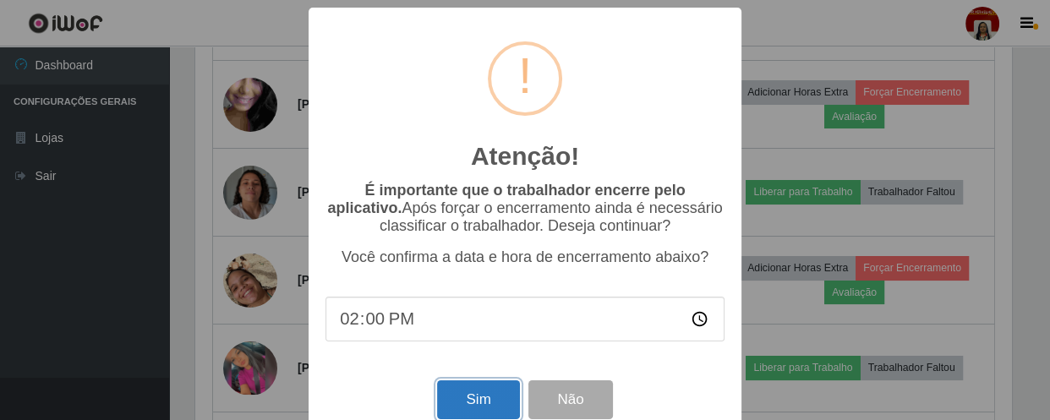
click at [467, 408] on button "Sim" at bounding box center [478, 400] width 82 height 40
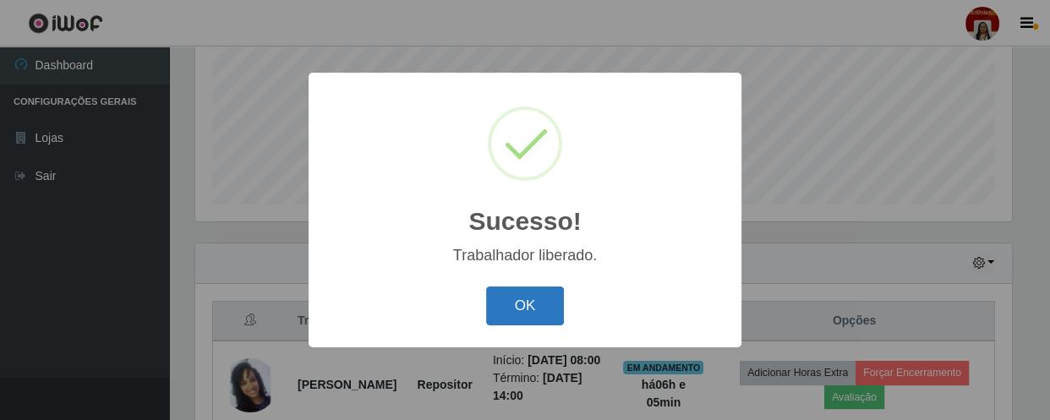
click at [508, 314] on button "OK" at bounding box center [525, 306] width 79 height 40
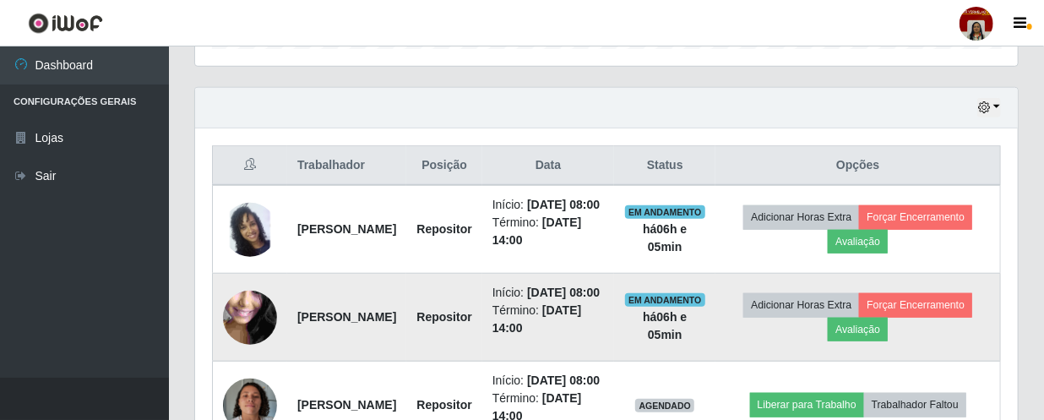
scroll to position [554, 0]
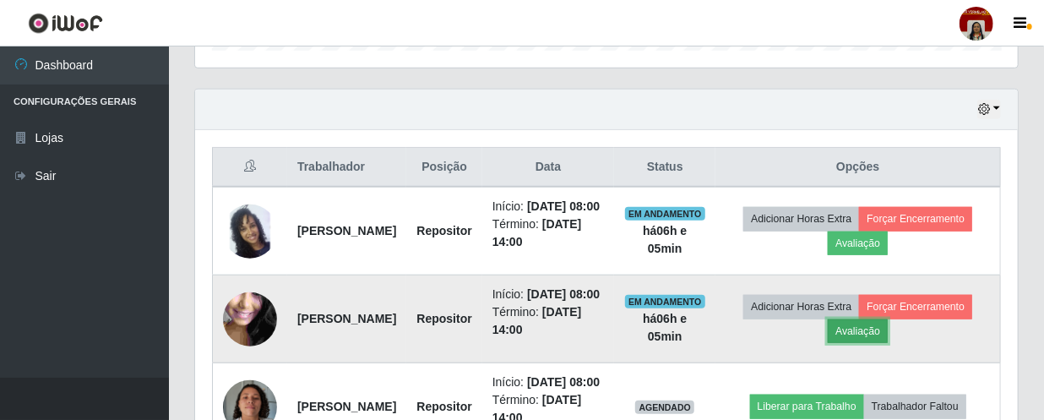
click at [888, 343] on button "Avaliação" at bounding box center [858, 331] width 60 height 24
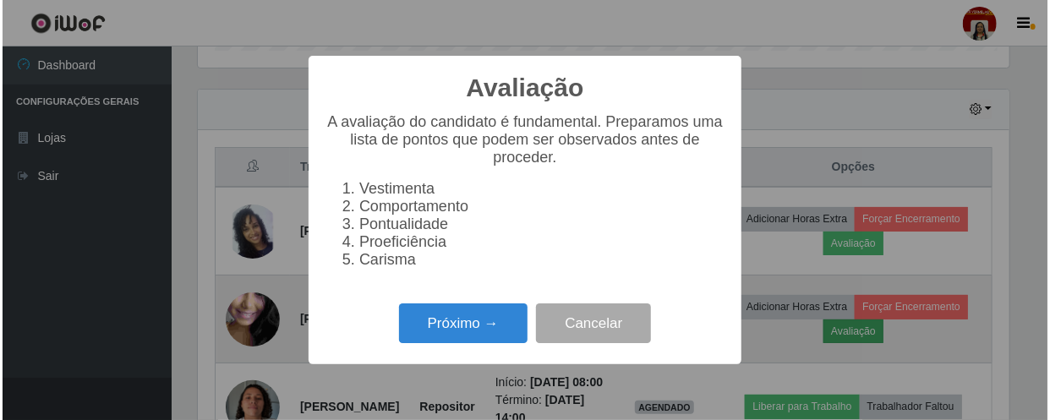
scroll to position [351, 815]
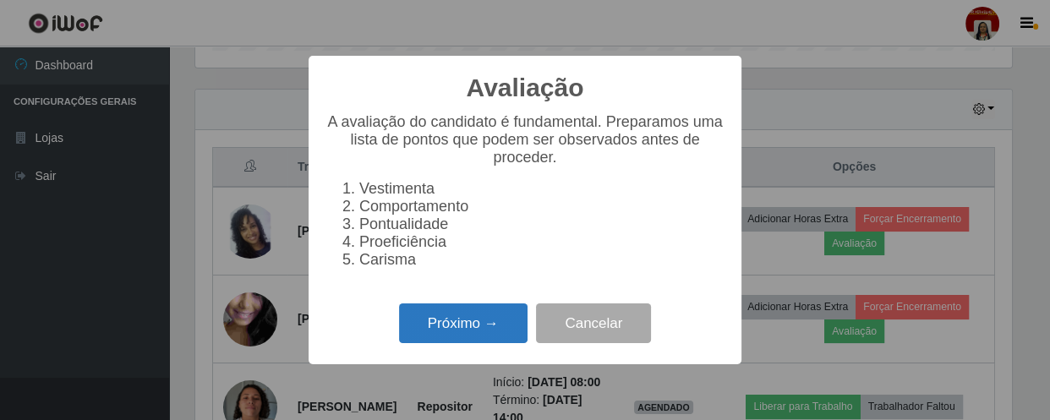
click at [492, 327] on button "Próximo →" at bounding box center [463, 323] width 128 height 40
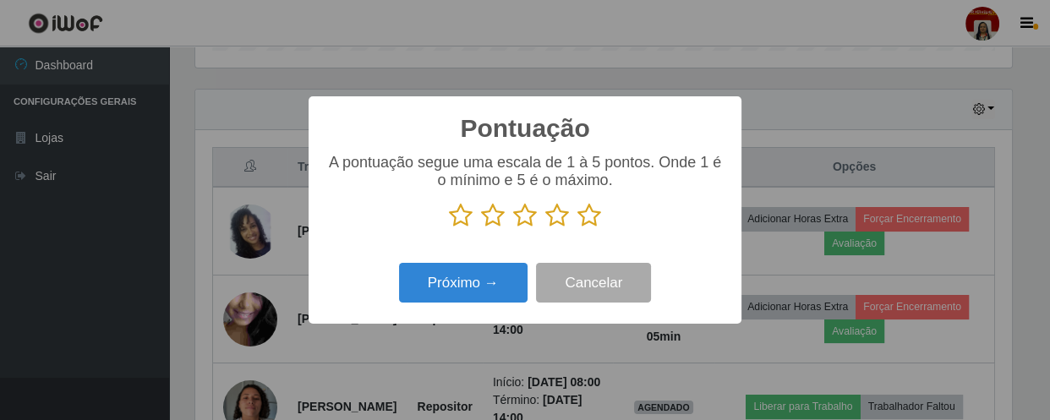
click at [583, 215] on icon at bounding box center [589, 215] width 24 height 25
click at [577, 228] on input "radio" at bounding box center [577, 228] width 0 height 0
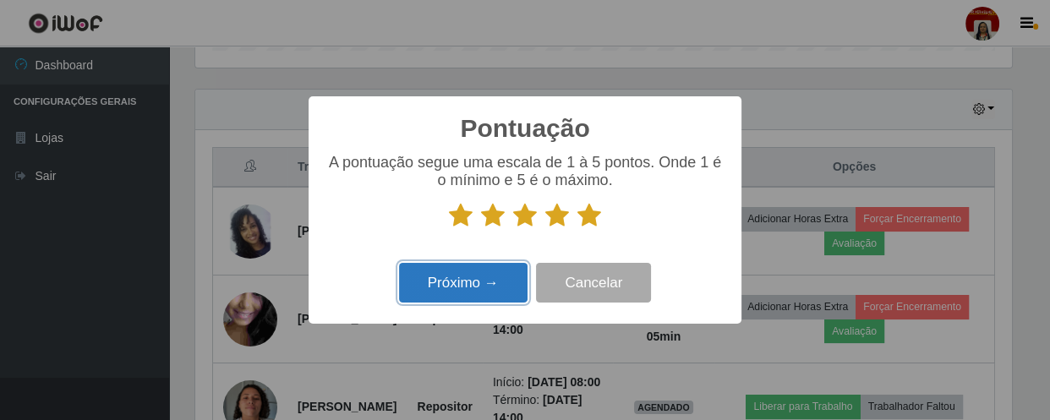
click at [511, 277] on button "Próximo →" at bounding box center [463, 283] width 128 height 40
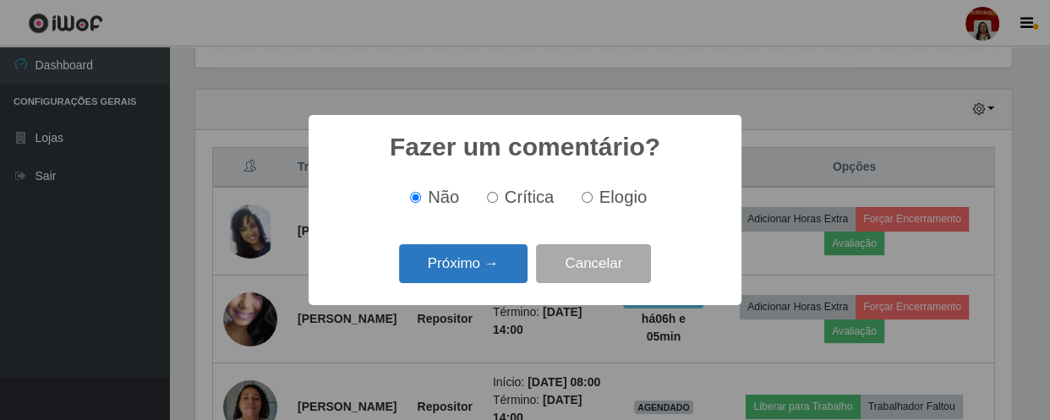
click at [505, 275] on button "Próximo →" at bounding box center [463, 264] width 128 height 40
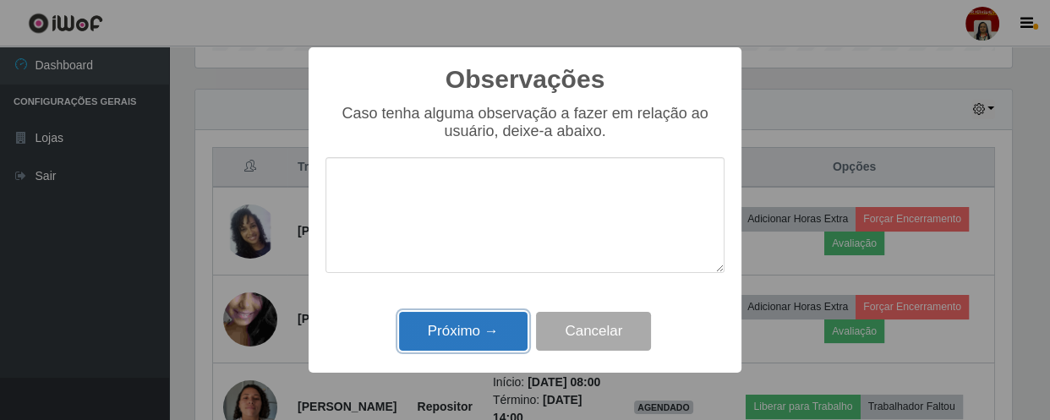
click at [512, 324] on button "Próximo →" at bounding box center [463, 332] width 128 height 40
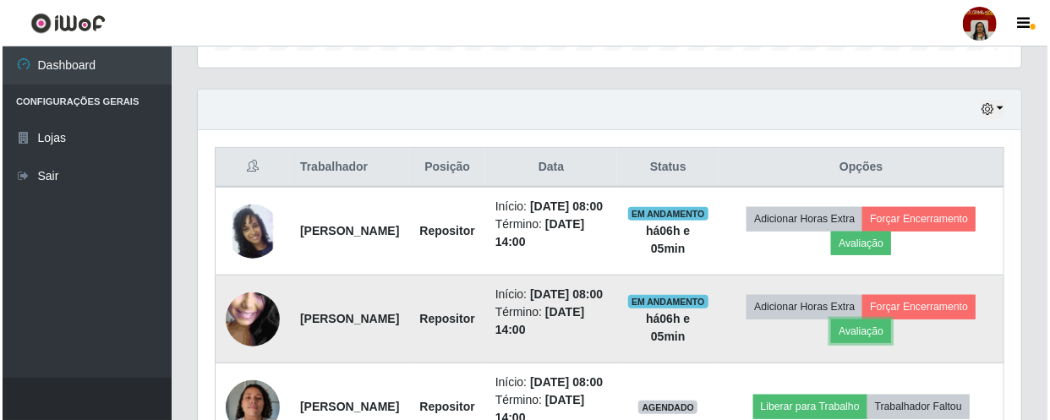
scroll to position [351, 823]
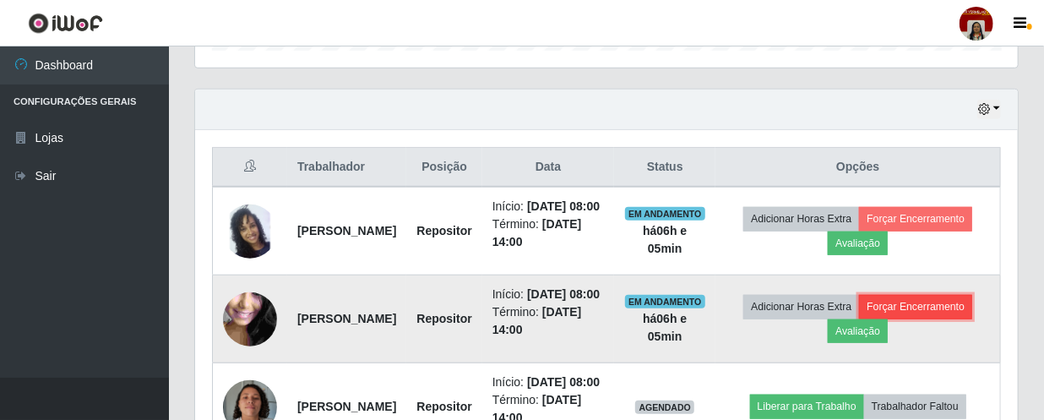
click at [881, 319] on button "Forçar Encerramento" at bounding box center [915, 307] width 113 height 24
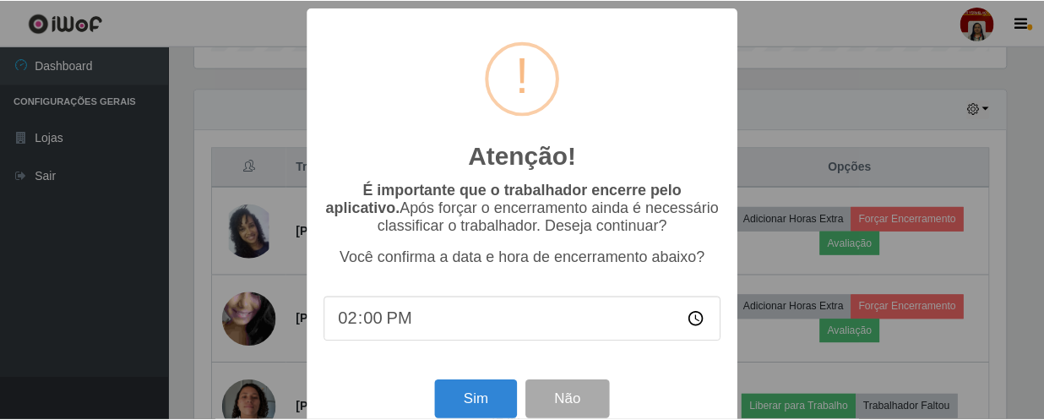
scroll to position [351, 815]
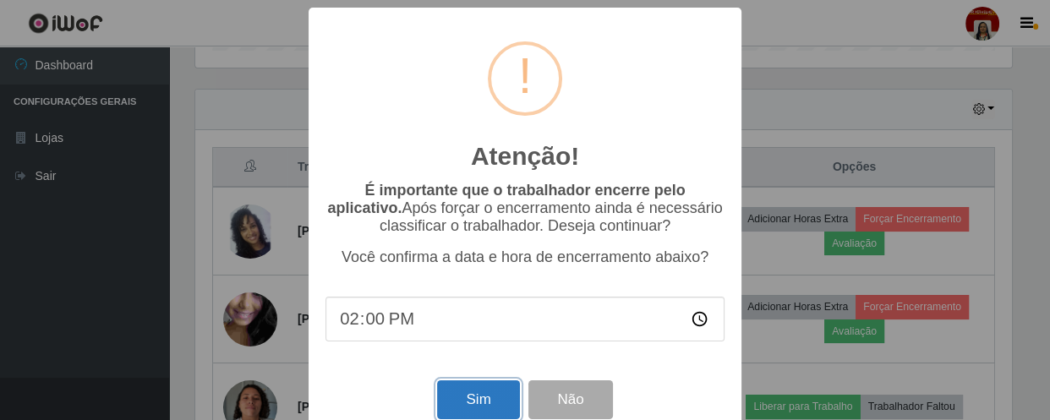
click at [461, 392] on button "Sim" at bounding box center [478, 400] width 82 height 40
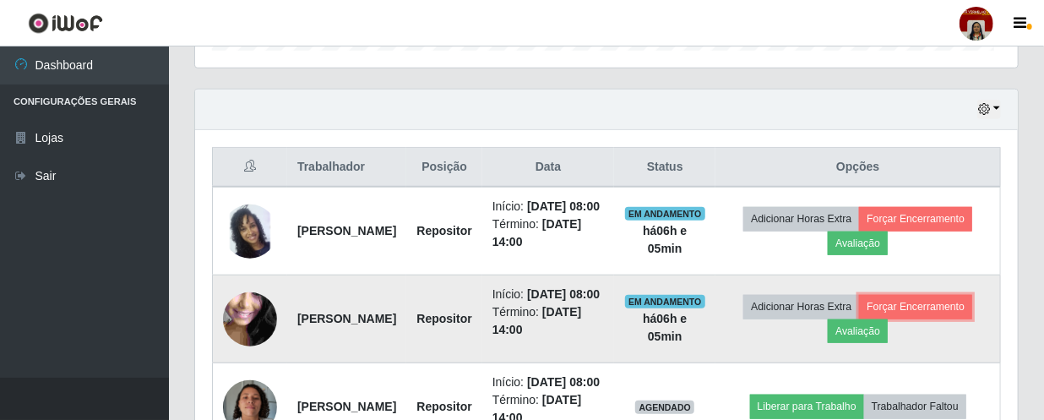
scroll to position [844692, 844219]
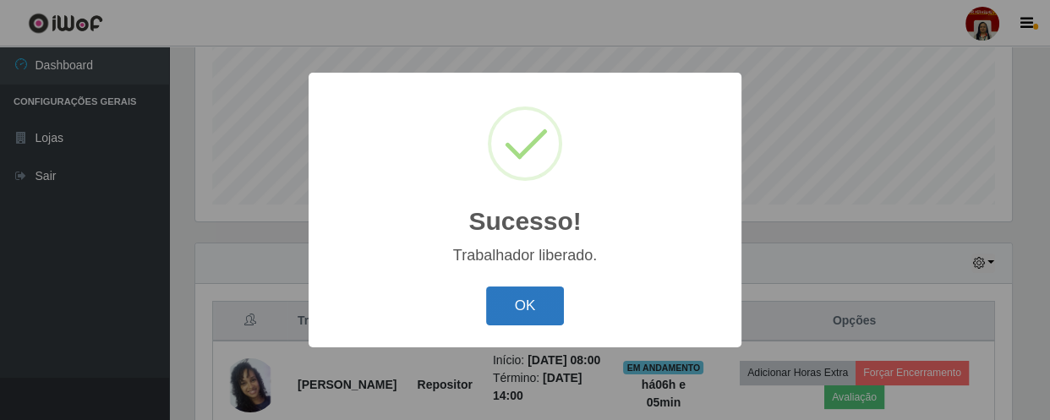
click at [541, 299] on button "OK" at bounding box center [525, 306] width 79 height 40
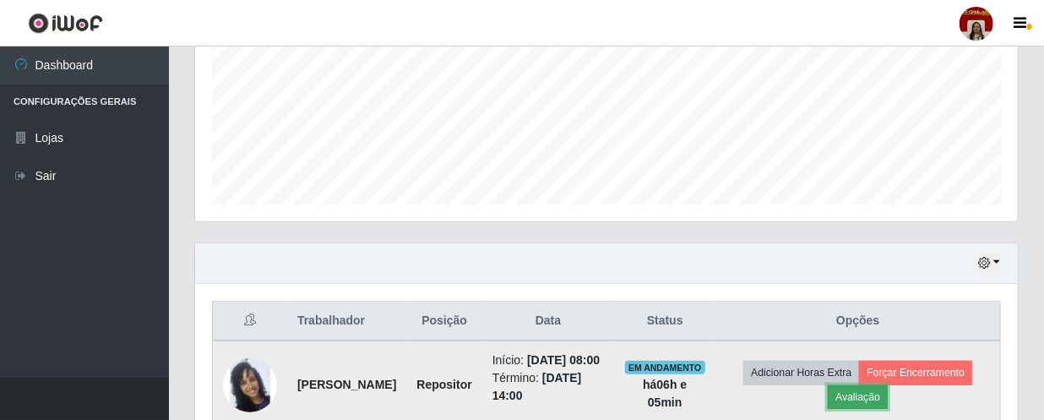
click at [888, 406] on button "Avaliação" at bounding box center [858, 397] width 60 height 24
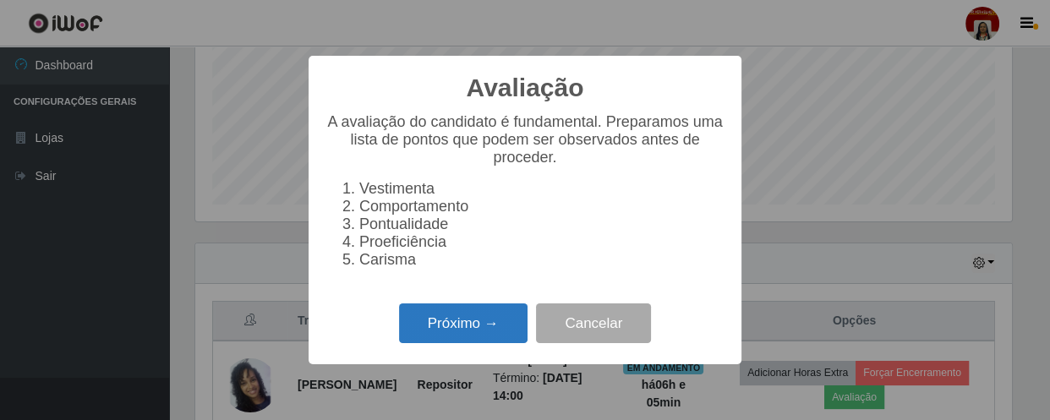
click at [425, 316] on button "Próximo →" at bounding box center [463, 323] width 128 height 40
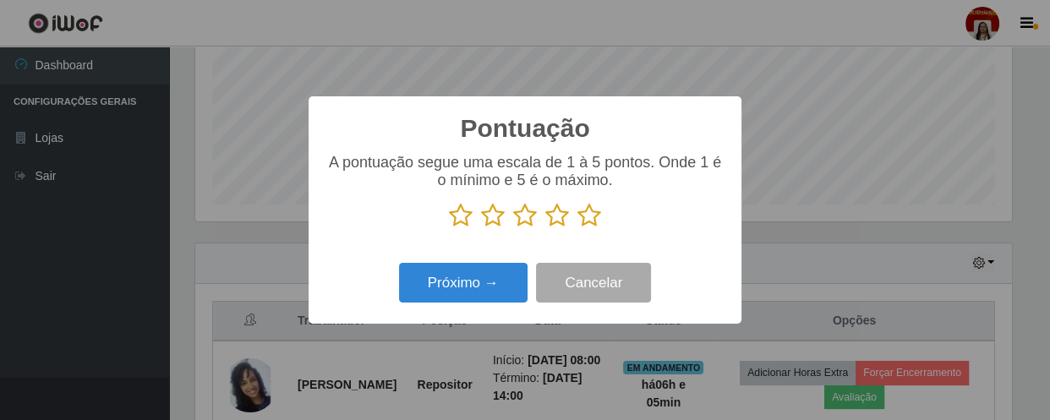
click at [583, 219] on icon at bounding box center [589, 215] width 24 height 25
click at [577, 228] on input "radio" at bounding box center [577, 228] width 0 height 0
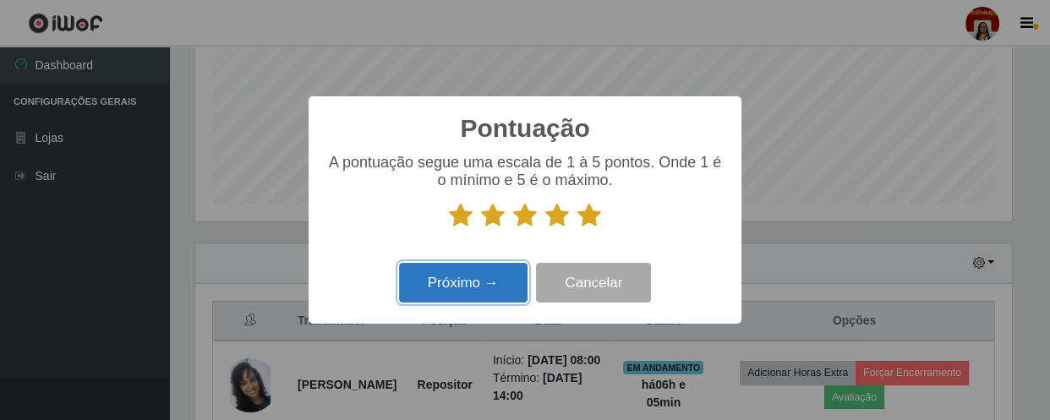
click at [472, 285] on button "Próximo →" at bounding box center [463, 283] width 128 height 40
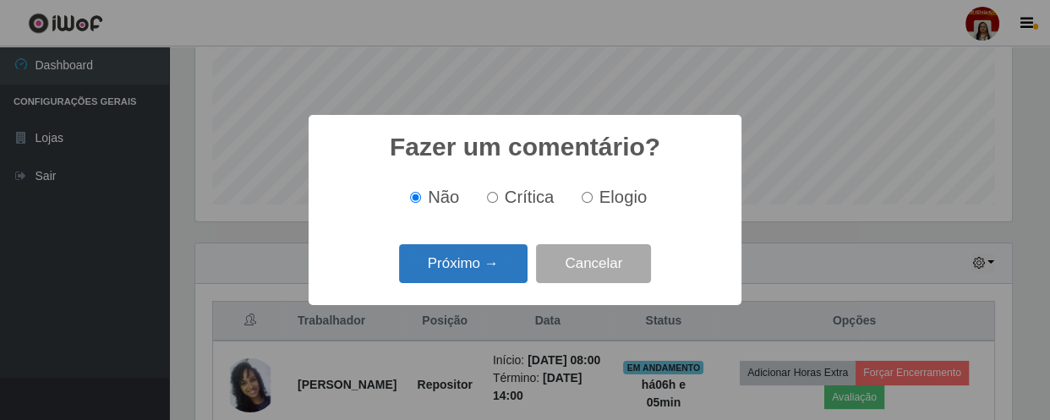
click at [488, 270] on button "Próximo →" at bounding box center [463, 264] width 128 height 40
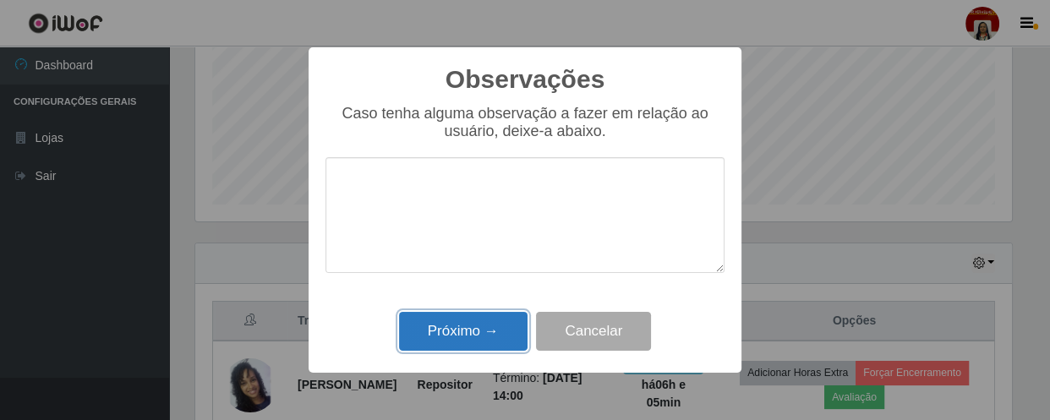
click at [507, 336] on button "Próximo →" at bounding box center [463, 332] width 128 height 40
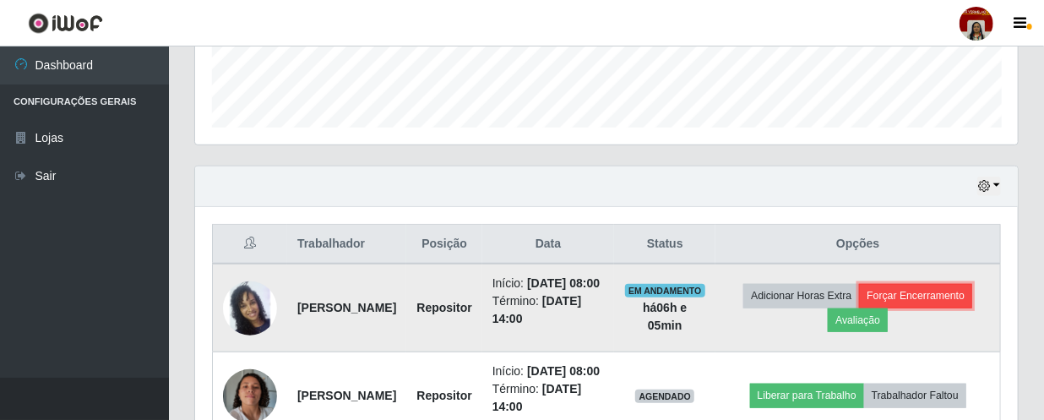
click at [898, 308] on button "Forçar Encerramento" at bounding box center [915, 296] width 113 height 24
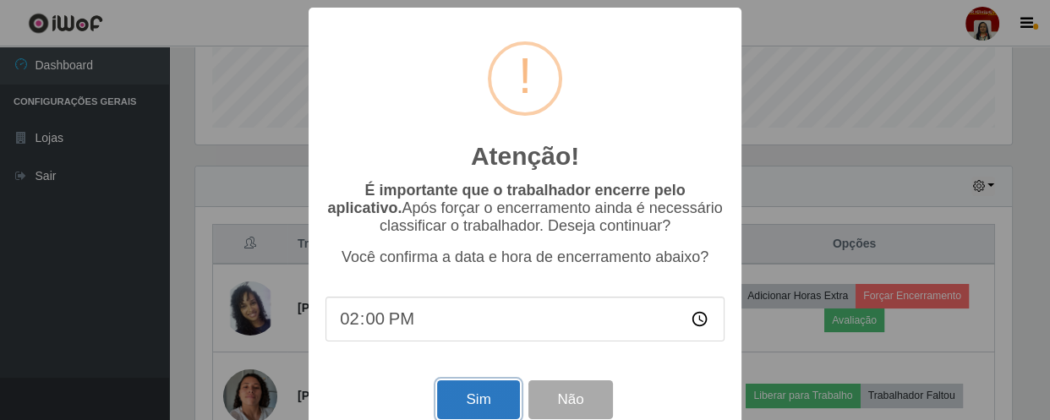
click at [496, 390] on button "Sim" at bounding box center [478, 400] width 82 height 40
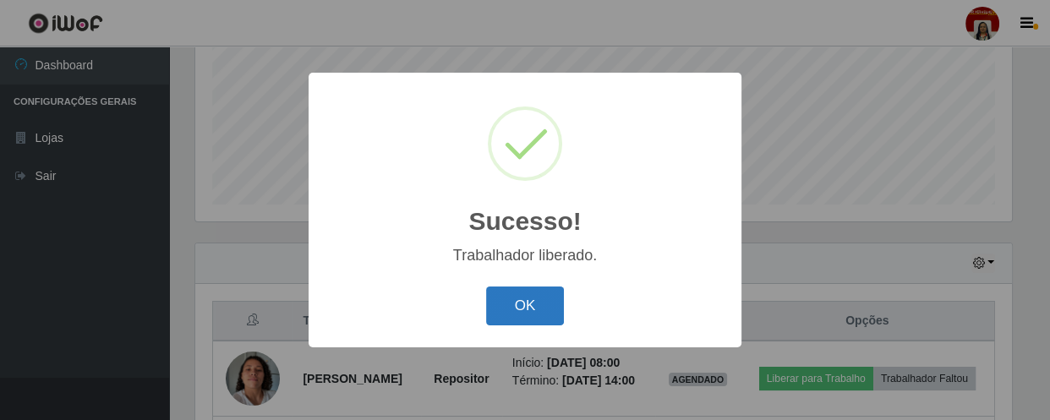
click at [498, 314] on button "OK" at bounding box center [525, 306] width 79 height 40
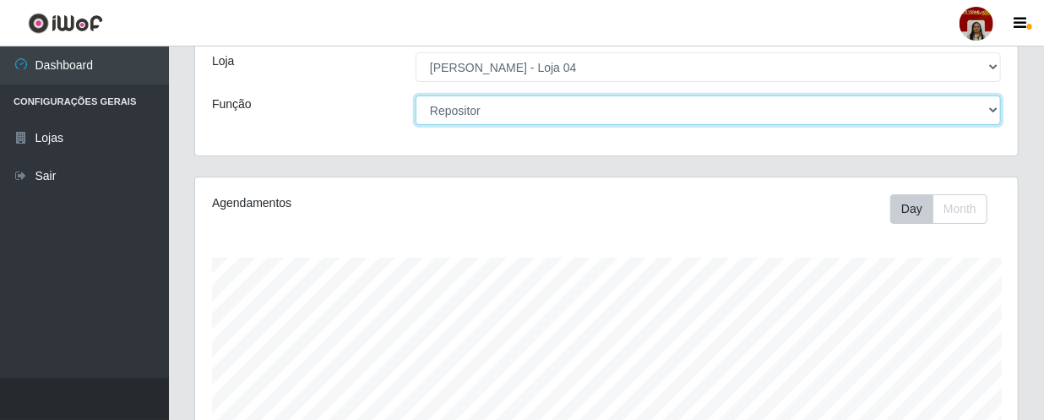
drag, startPoint x: 989, startPoint y: 106, endPoint x: 973, endPoint y: 113, distance: 16.6
click at [989, 106] on select "[Selecione...] ASG ASG + ASG ++ Auxiliar de Depósito Auxiliar de Depósito + Aux…" at bounding box center [709, 110] width 586 height 30
select select "22"
click at [416, 95] on select "[Selecione...] ASG ASG + ASG ++ Auxiliar de Depósito Auxiliar de Depósito + Aux…" at bounding box center [709, 110] width 586 height 30
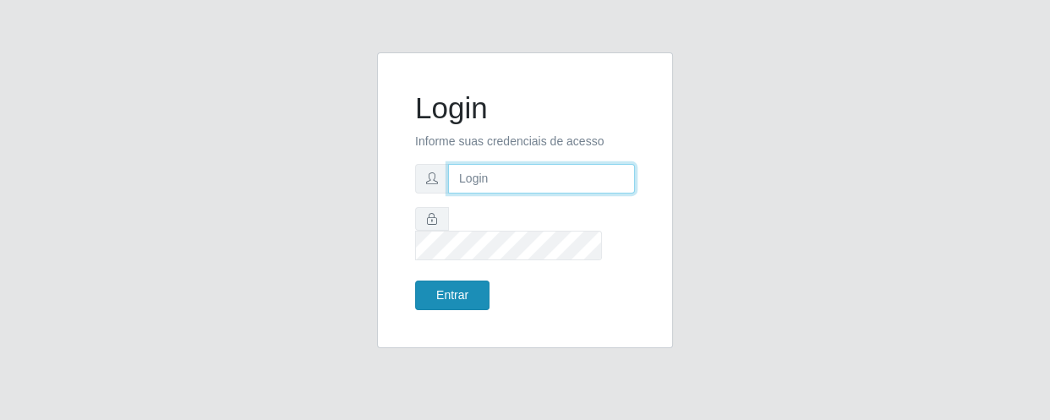
type input "[EMAIL_ADDRESS][DOMAIN_NAME]"
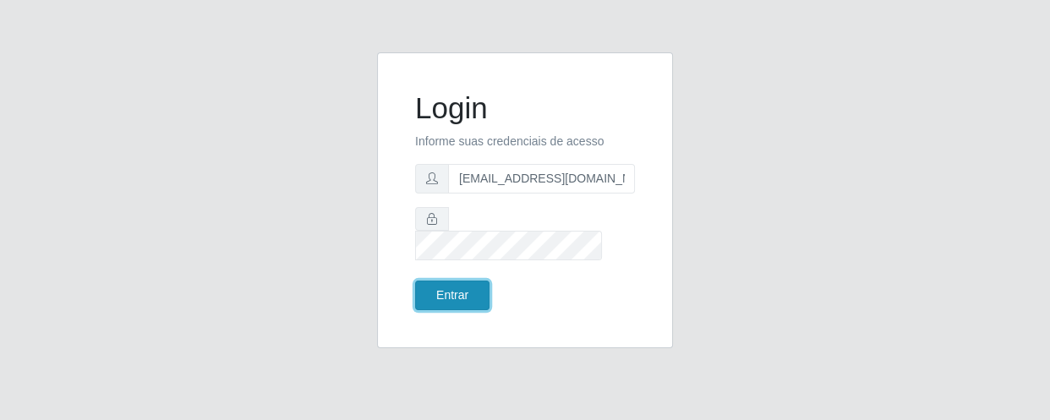
click at [457, 288] on button "Entrar" at bounding box center [452, 296] width 74 height 30
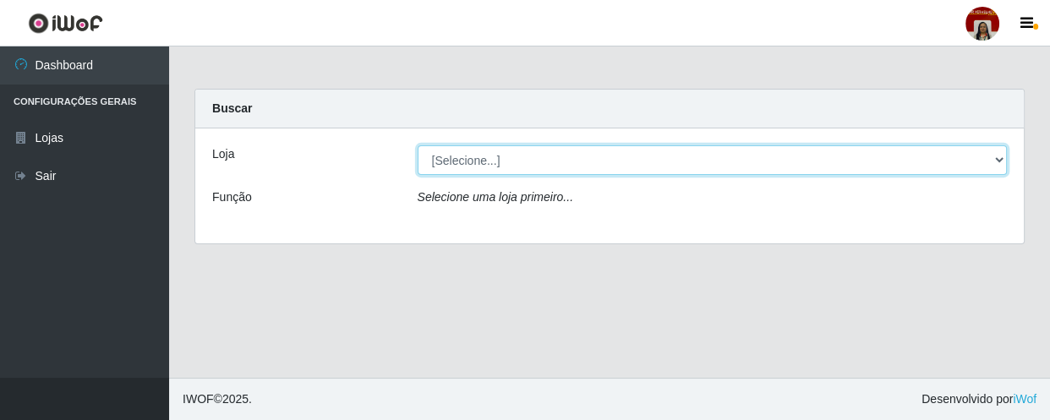
click at [994, 152] on select "[Selecione...] Mar Vermelho - Loja 04" at bounding box center [712, 160] width 590 height 30
select select "251"
click at [417, 145] on select "[Selecione...] Mar Vermelho - Loja 04" at bounding box center [712, 160] width 590 height 30
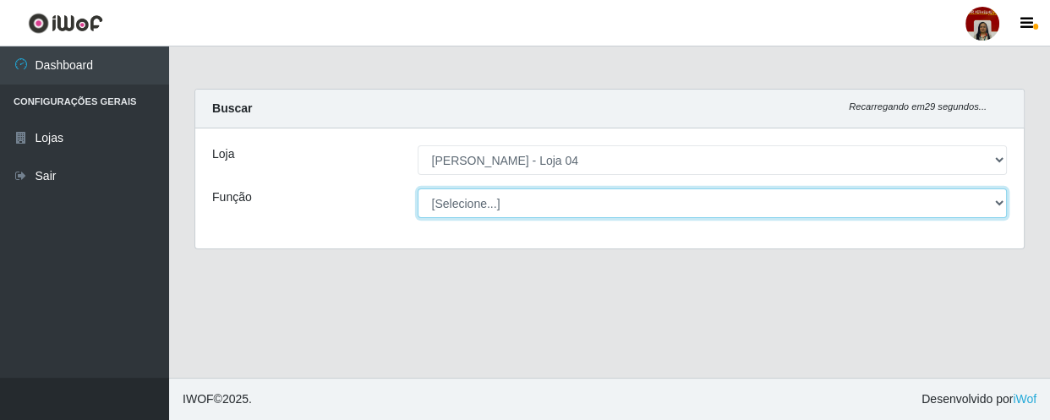
click at [997, 199] on select "[Selecione...] ASG ASG + ASG ++ Auxiliar de Depósito Auxiliar de Depósito + Aux…" at bounding box center [712, 203] width 590 height 30
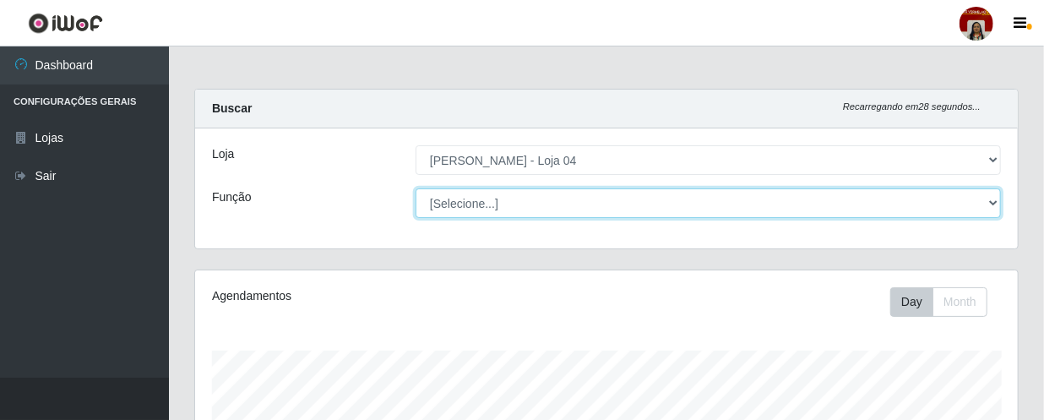
scroll to position [351, 823]
click at [416, 188] on select "[Selecione...] ASG ASG + ASG ++ Auxiliar de Depósito Auxiliar de Depósito + Aux…" at bounding box center [709, 203] width 586 height 30
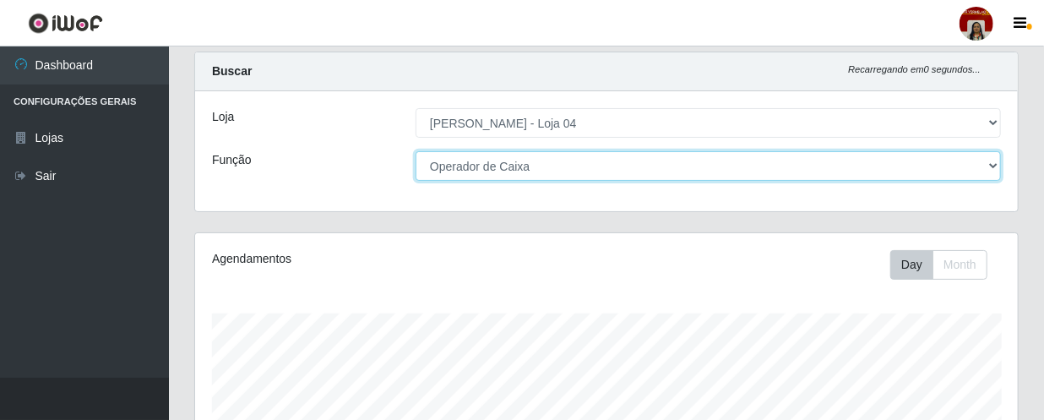
scroll to position [16, 0]
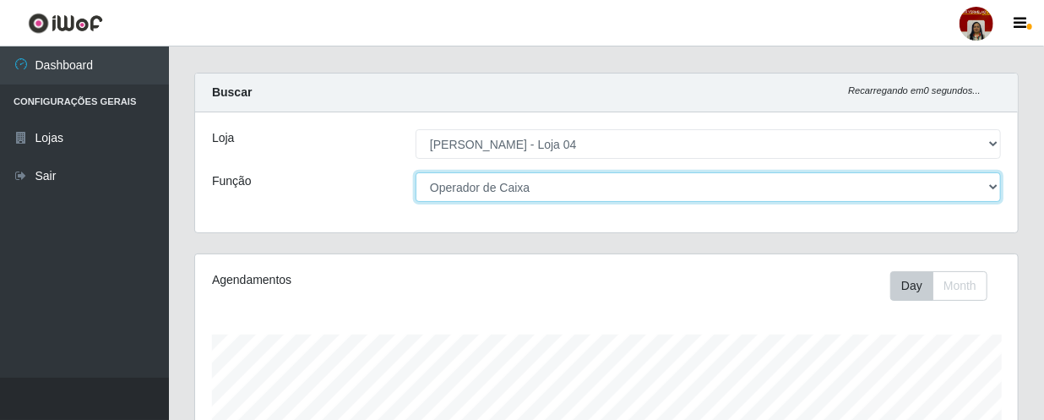
click at [997, 183] on select "[Selecione...] ASG ASG + ASG ++ Auxiliar de Depósito Auxiliar de Depósito + Aux…" at bounding box center [709, 187] width 586 height 30
select select "24"
click at [416, 172] on select "[Selecione...] ASG ASG + ASG ++ Auxiliar de Depósito Auxiliar de Depósito + Aux…" at bounding box center [709, 187] width 586 height 30
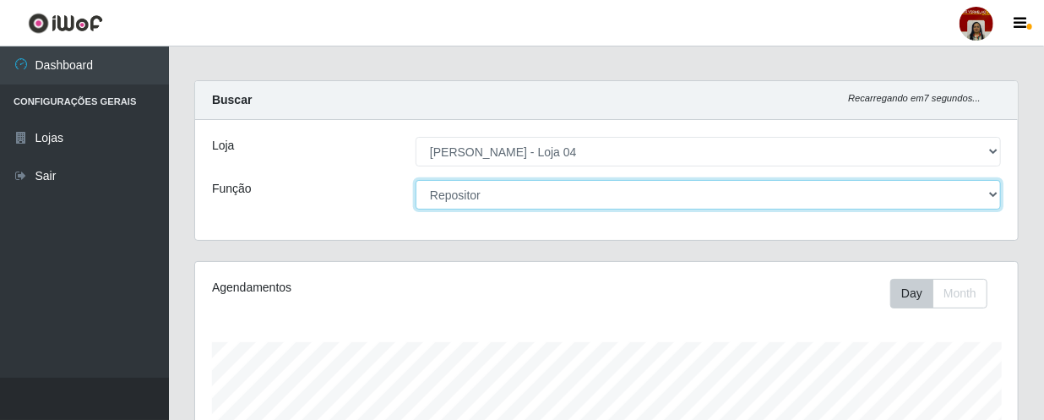
scroll to position [0, 0]
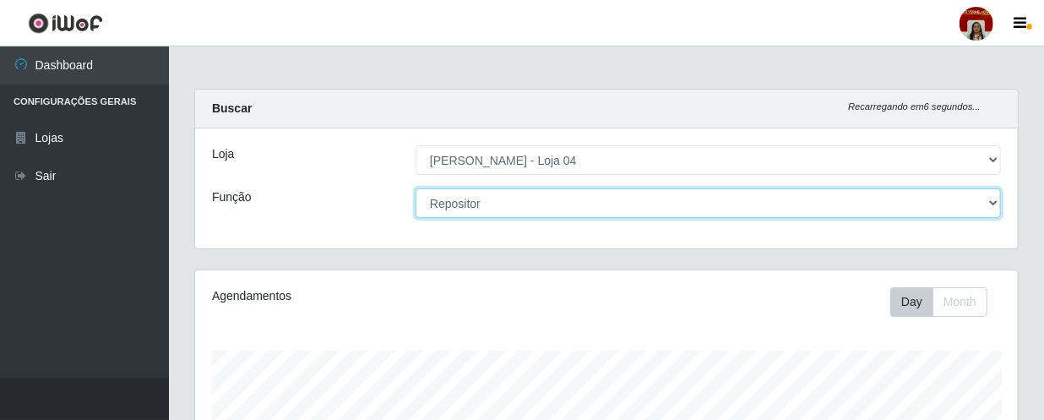
click at [990, 199] on select "[Selecione...] ASG ASG + ASG ++ Auxiliar de Depósito Auxiliar de Depósito + Aux…" at bounding box center [709, 203] width 586 height 30
click at [416, 188] on select "[Selecione...] ASG ASG + ASG ++ Auxiliar de Depósito Auxiliar de Depósito + Aux…" at bounding box center [709, 203] width 586 height 30
click at [997, 200] on select "[Selecione...] ASG ASG + ASG ++ Auxiliar de Depósito Auxiliar de Depósito + Aux…" at bounding box center [709, 203] width 586 height 30
click at [664, 202] on select "[Selecione...] ASG ASG + ASG ++ Auxiliar de Depósito Auxiliar de Depósito + Aux…" at bounding box center [709, 203] width 586 height 30
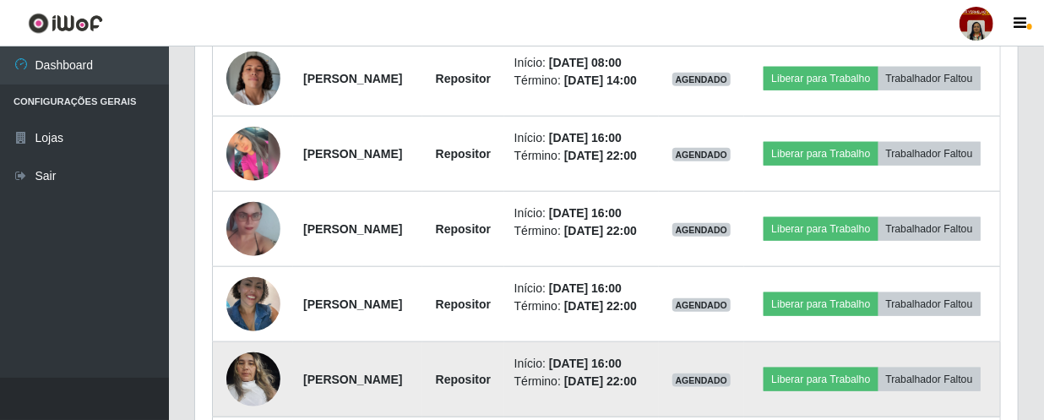
scroll to position [572, 0]
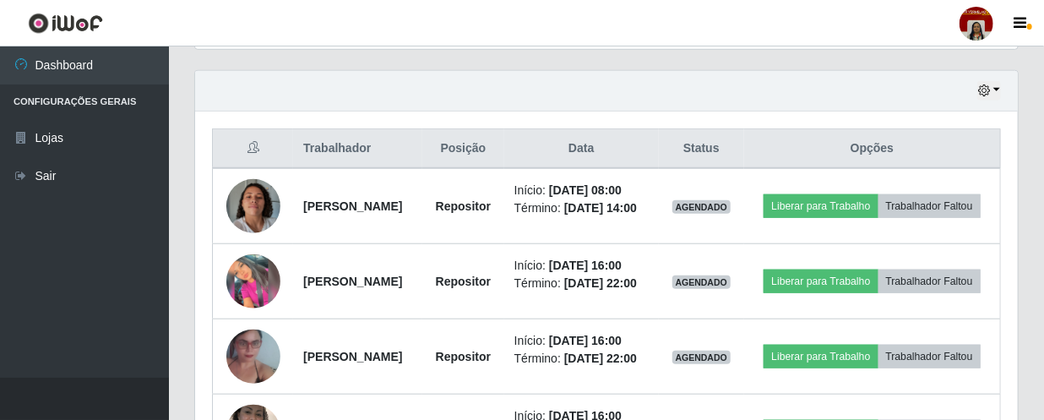
click at [516, 26] on header "Perfil Alterar Senha Sair" at bounding box center [522, 23] width 1044 height 46
click at [456, 71] on div "Hoje 1 dia 3 dias 1 Semana Não encerrados" at bounding box center [606, 91] width 823 height 41
